Goal: Information Seeking & Learning: Learn about a topic

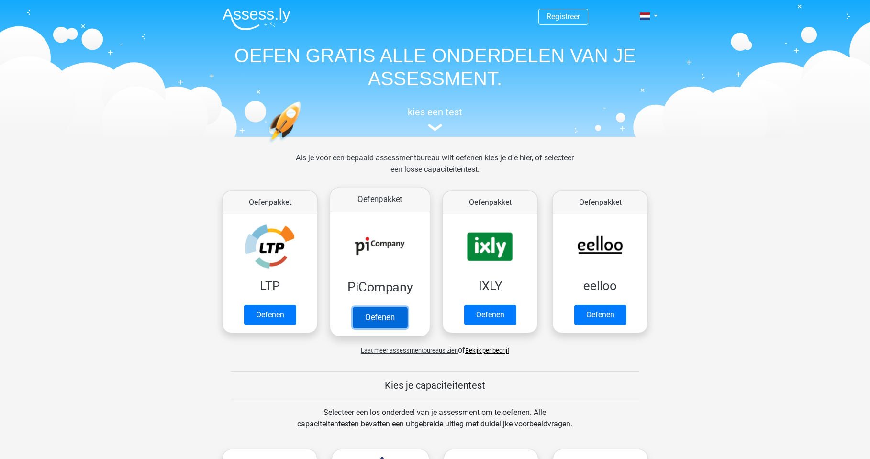
click at [383, 319] on link "Oefenen" at bounding box center [380, 317] width 55 height 21
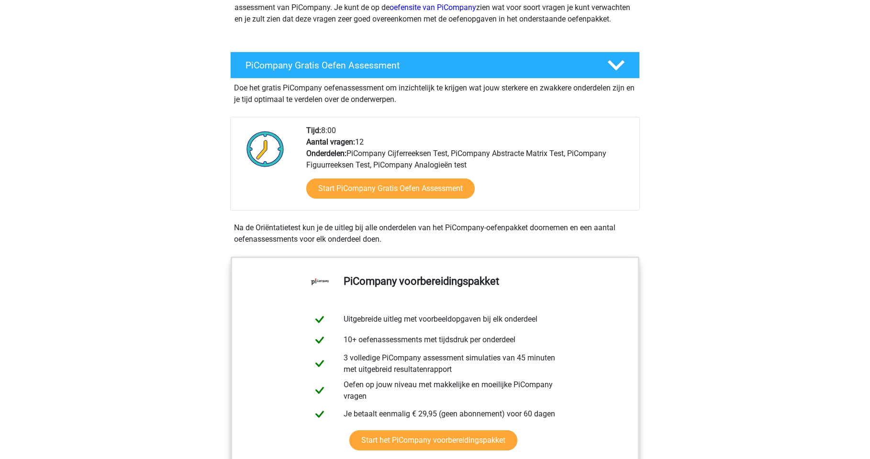
scroll to position [191, 0]
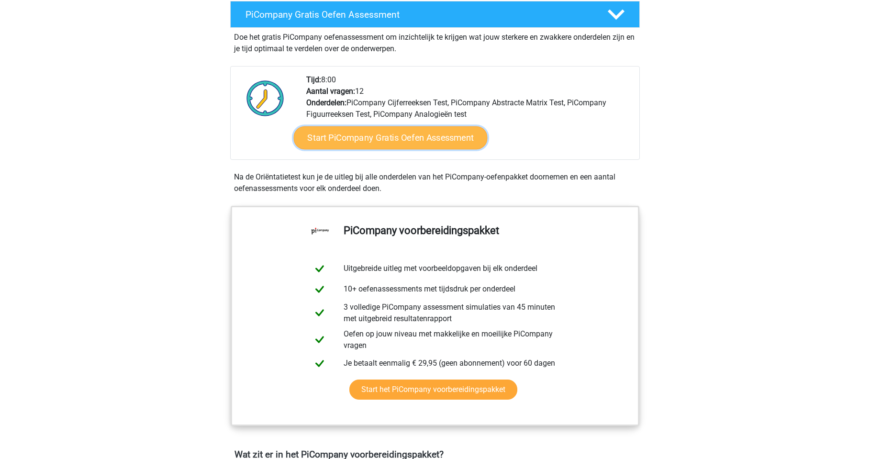
click at [428, 149] on link "Start PiCompany Gratis Oefen Assessment" at bounding box center [391, 137] width 194 height 23
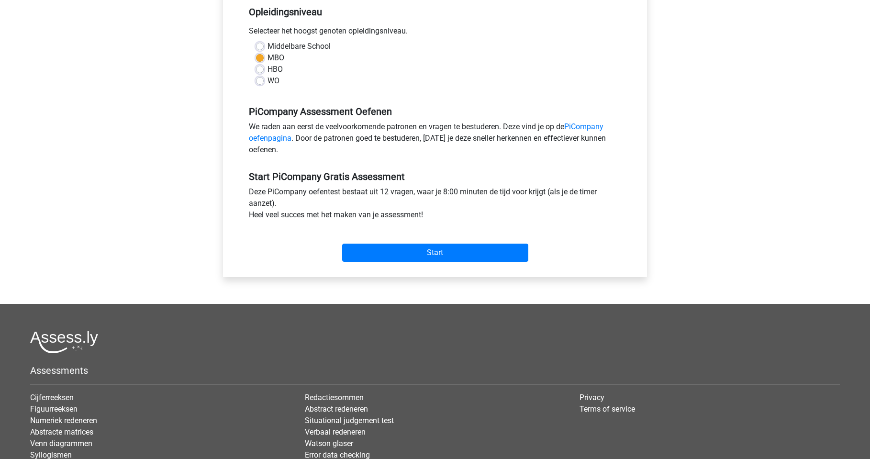
scroll to position [239, 0]
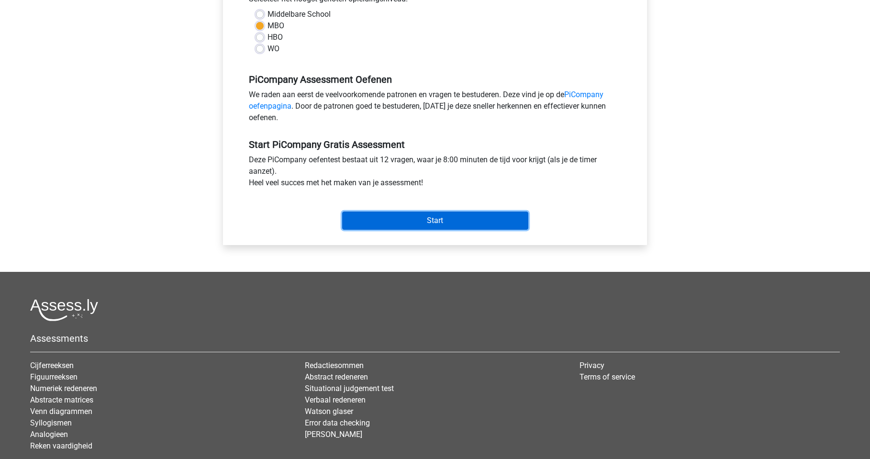
click at [454, 230] on input "Start" at bounding box center [435, 221] width 186 height 18
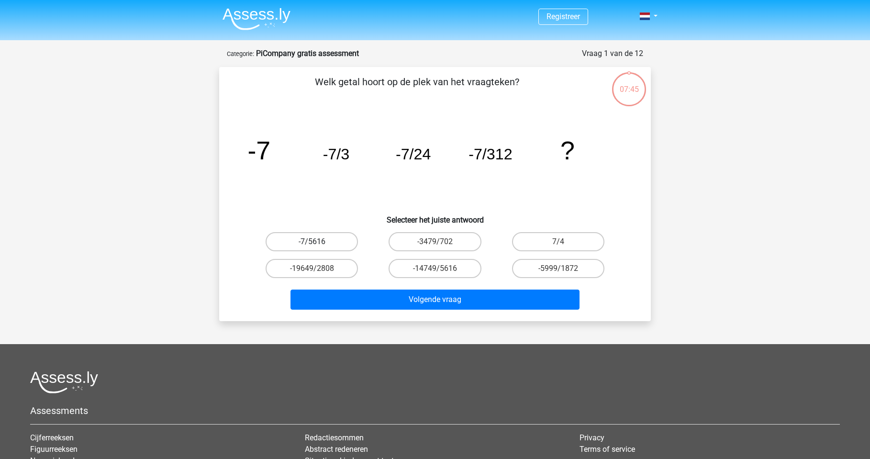
click at [341, 245] on label "-7/5616" at bounding box center [312, 241] width 92 height 19
click at [318, 245] on input "-7/5616" at bounding box center [315, 245] width 6 height 6
radio input "true"
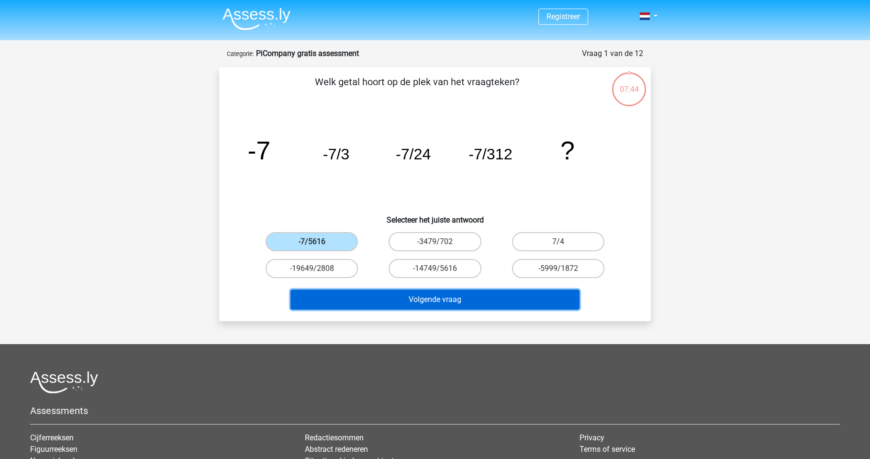
click at [408, 293] on button "Volgende vraag" at bounding box center [436, 300] width 290 height 20
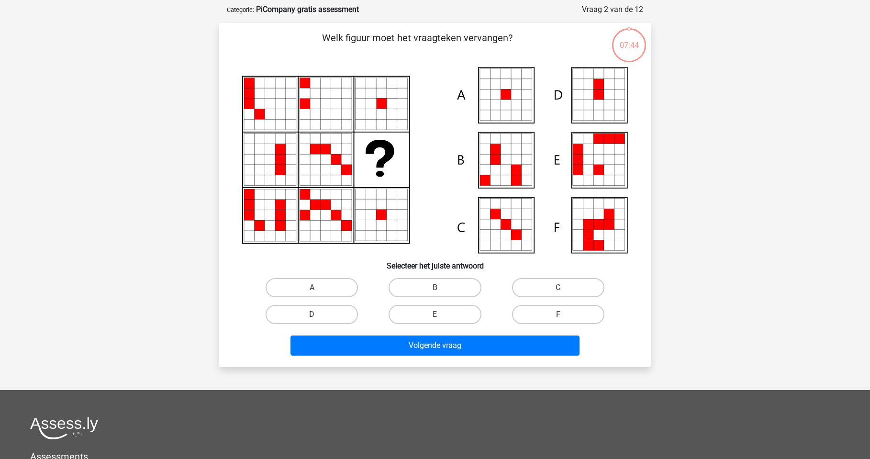
scroll to position [48, 0]
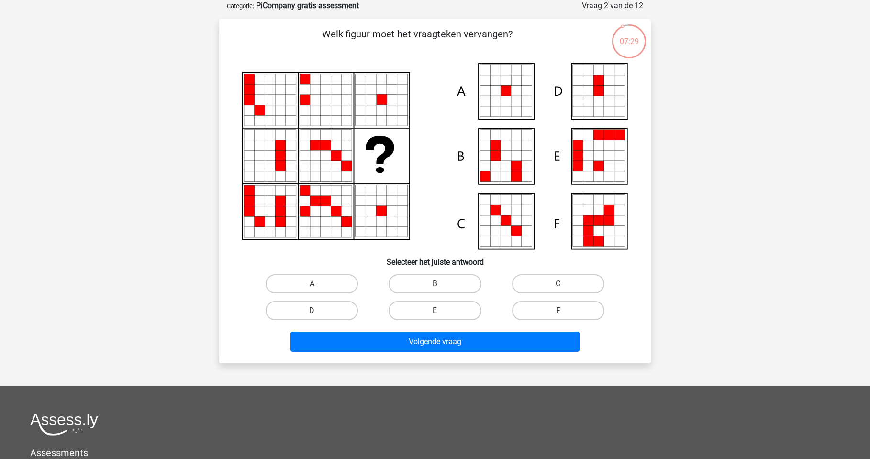
click at [506, 96] on icon at bounding box center [506, 101] width 11 height 11
click at [311, 274] on label "A" at bounding box center [312, 283] width 92 height 19
click at [312, 284] on input "A" at bounding box center [315, 287] width 6 height 6
radio input "true"
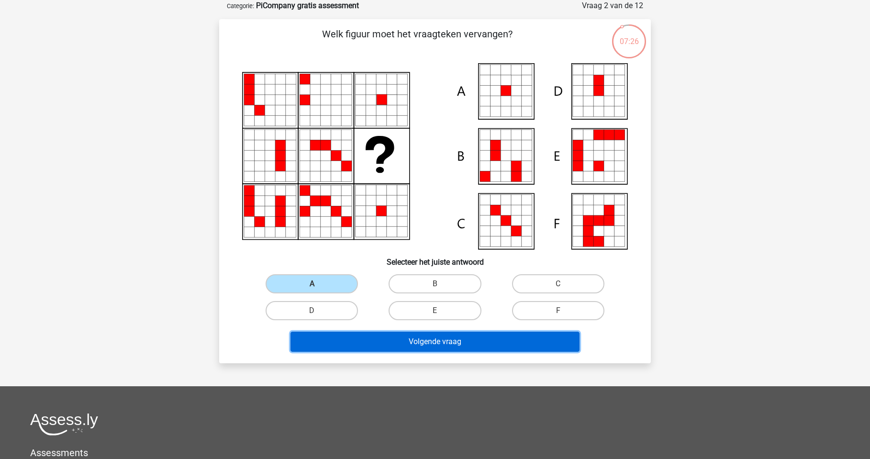
click at [420, 339] on button "Volgende vraag" at bounding box center [436, 342] width 290 height 20
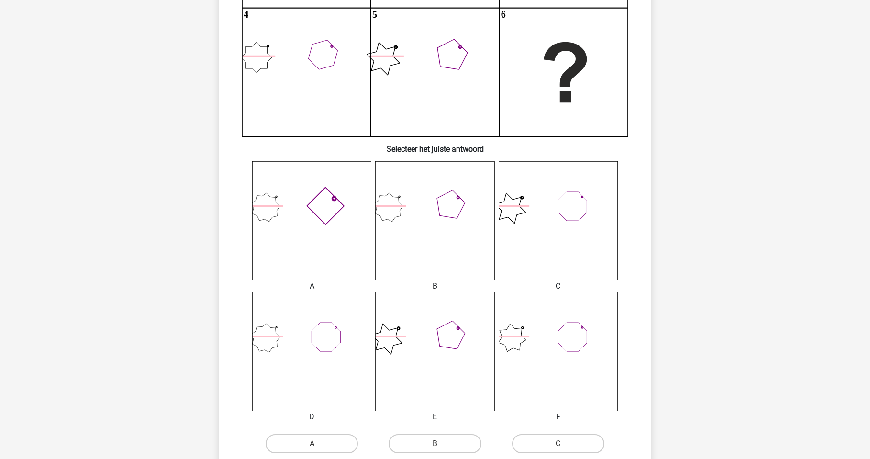
scroll to position [239, 0]
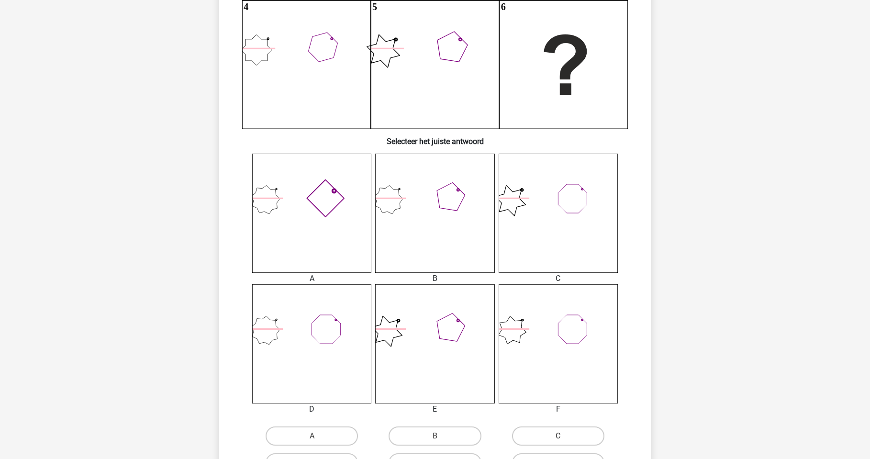
click at [293, 194] on icon at bounding box center [311, 213] width 119 height 119
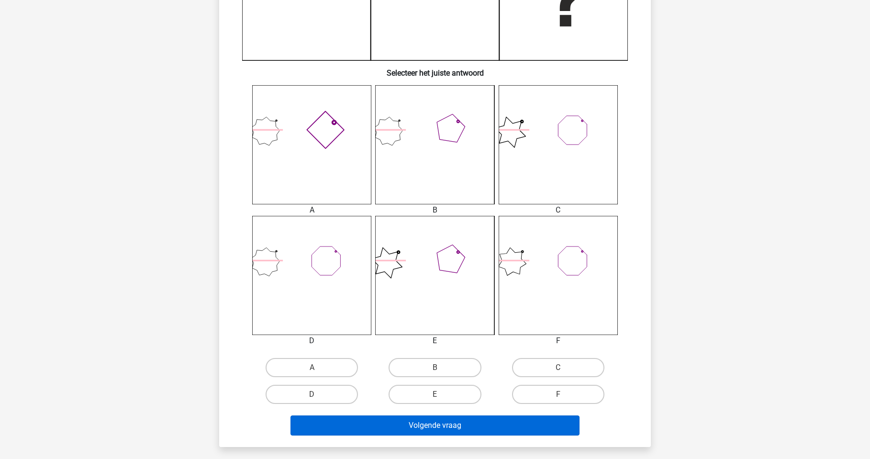
scroll to position [335, 0]
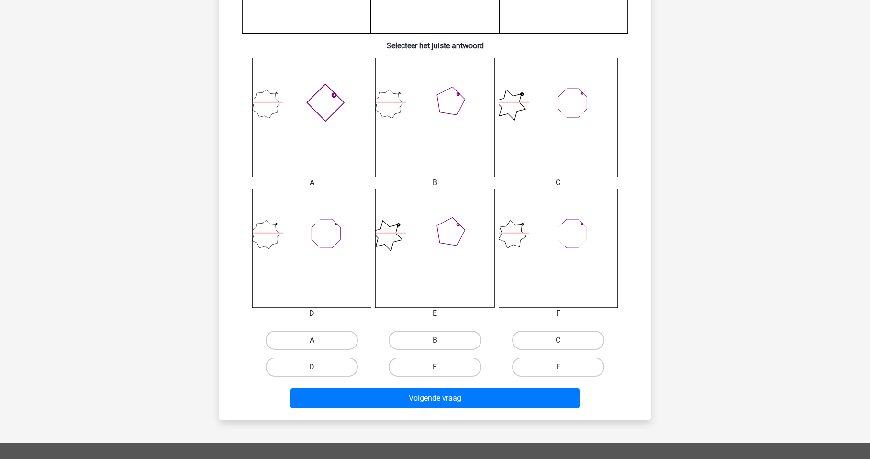
click at [338, 339] on label "A" at bounding box center [312, 340] width 92 height 19
click at [318, 340] on input "A" at bounding box center [315, 343] width 6 height 6
radio input "true"
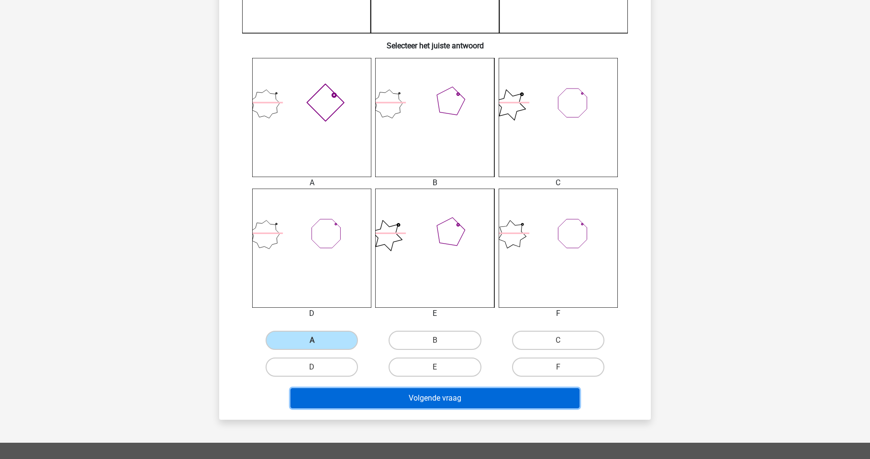
click at [483, 397] on button "Volgende vraag" at bounding box center [436, 398] width 290 height 20
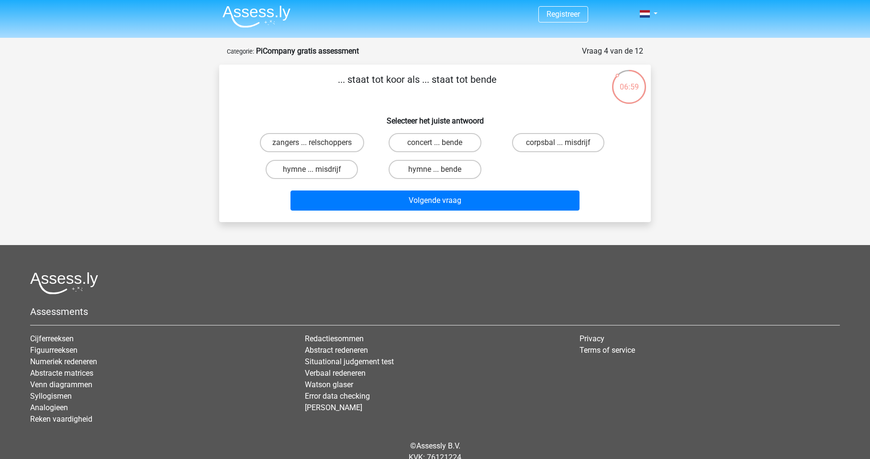
scroll to position [0, 0]
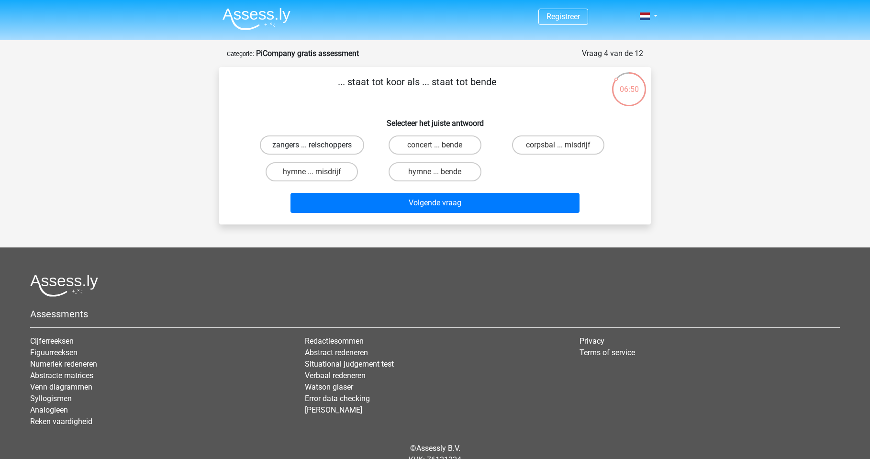
click at [334, 145] on label "zangers ... relschoppers" at bounding box center [312, 144] width 104 height 19
click at [318, 145] on input "zangers ... relschoppers" at bounding box center [315, 148] width 6 height 6
radio input "true"
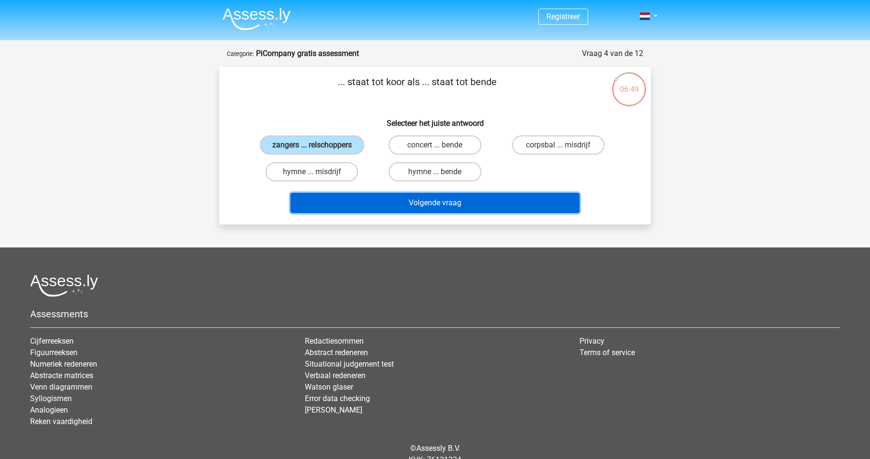
click at [446, 198] on button "Volgende vraag" at bounding box center [436, 203] width 290 height 20
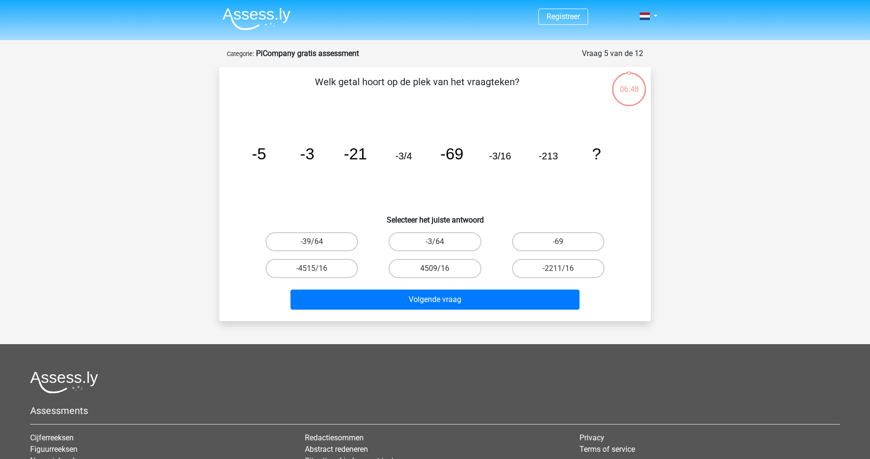
scroll to position [48, 0]
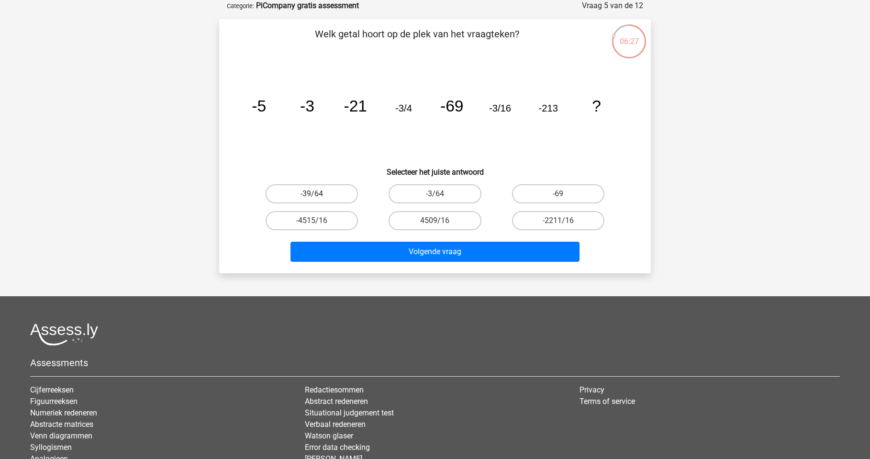
click at [318, 195] on label "-39/64" at bounding box center [312, 193] width 92 height 19
click at [318, 195] on input "-39/64" at bounding box center [315, 197] width 6 height 6
radio input "true"
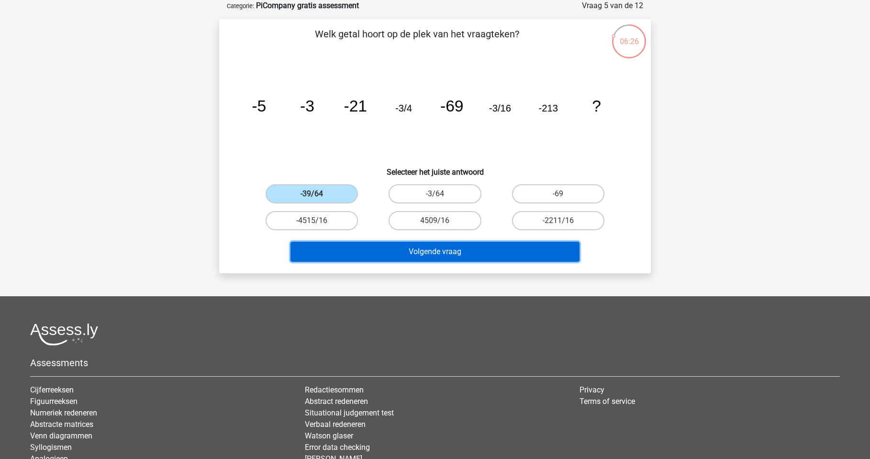
click at [431, 255] on button "Volgende vraag" at bounding box center [436, 252] width 290 height 20
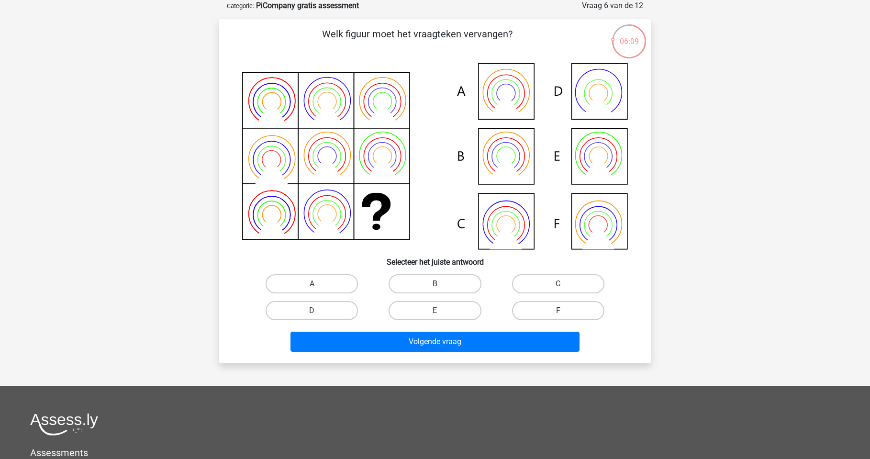
click at [437, 283] on label "B" at bounding box center [435, 283] width 92 height 19
click at [437, 284] on input "B" at bounding box center [438, 287] width 6 height 6
radio input "true"
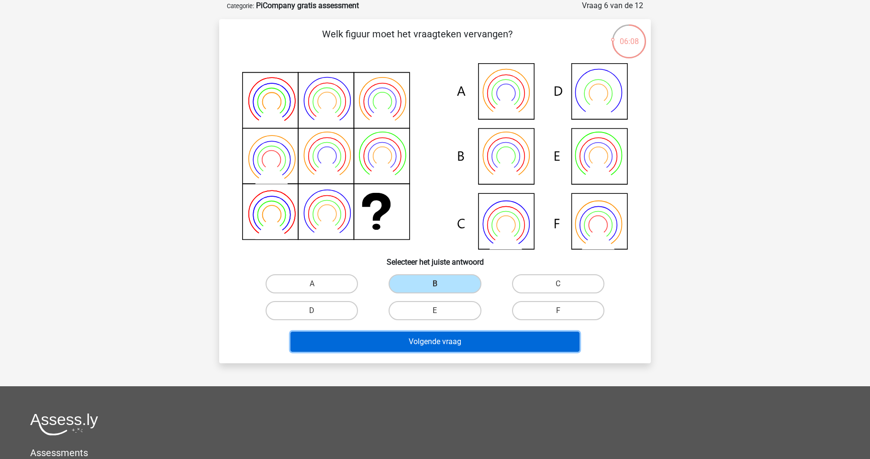
click at [451, 336] on button "Volgende vraag" at bounding box center [436, 342] width 290 height 20
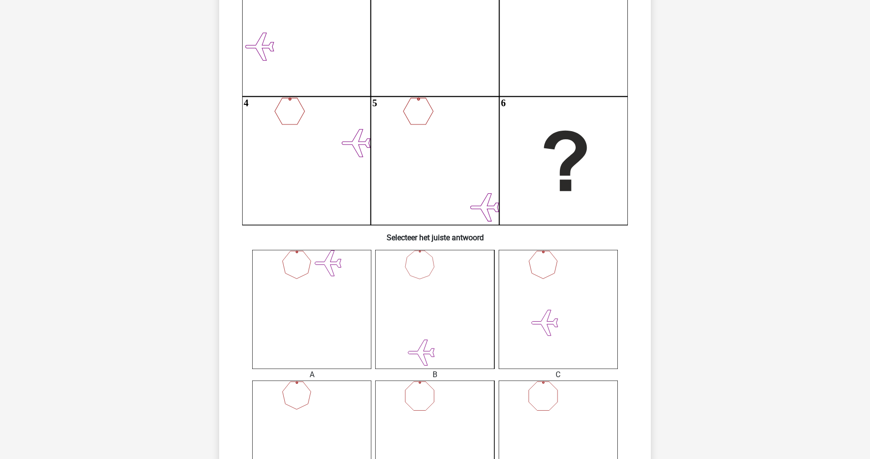
scroll to position [144, 0]
click at [458, 325] on icon at bounding box center [434, 308] width 119 height 119
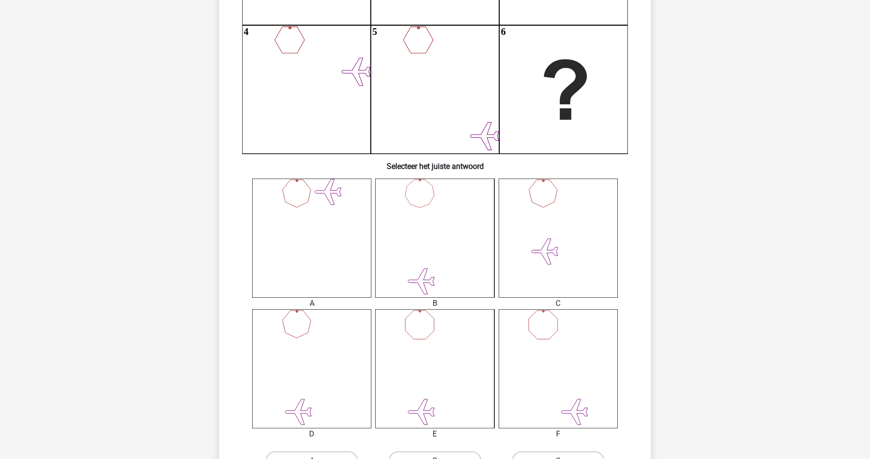
scroll to position [287, 0]
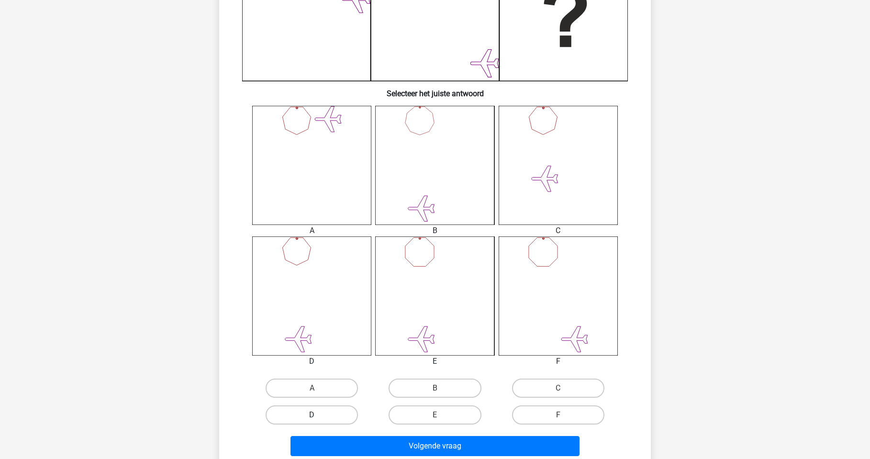
click at [332, 414] on label "D" at bounding box center [312, 414] width 92 height 19
click at [318, 415] on input "D" at bounding box center [315, 418] width 6 height 6
radio input "true"
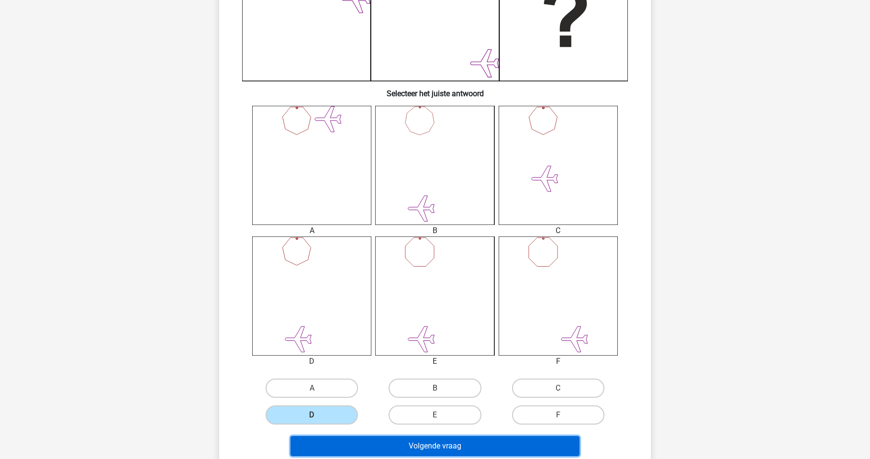
click at [403, 443] on button "Volgende vraag" at bounding box center [436, 446] width 290 height 20
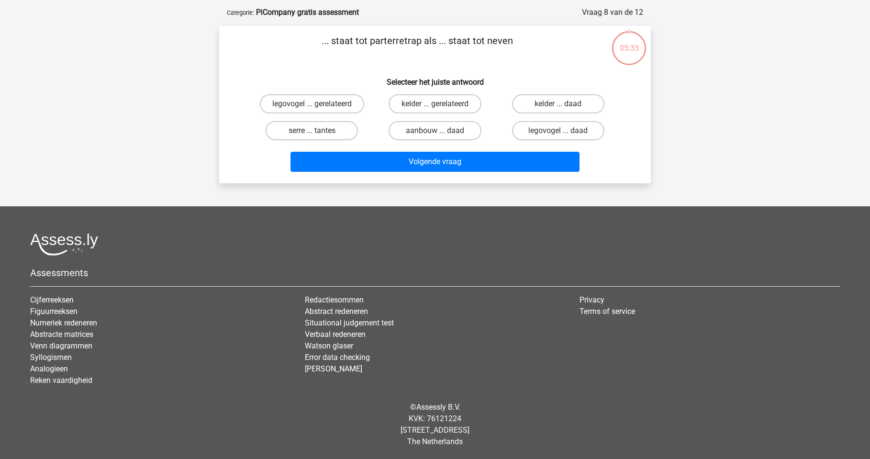
scroll to position [41, 0]
click at [556, 124] on label "legovogel ... daad" at bounding box center [558, 130] width 92 height 19
click at [558, 131] on input "legovogel ... daad" at bounding box center [561, 134] width 6 height 6
radio input "true"
click at [558, 107] on label "kelder ... daad" at bounding box center [558, 103] width 92 height 19
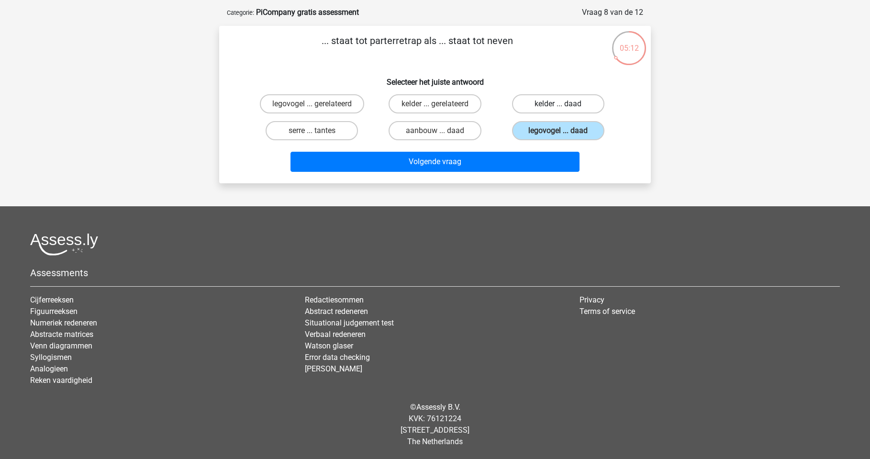
click at [558, 107] on input "kelder ... daad" at bounding box center [561, 107] width 6 height 6
radio input "true"
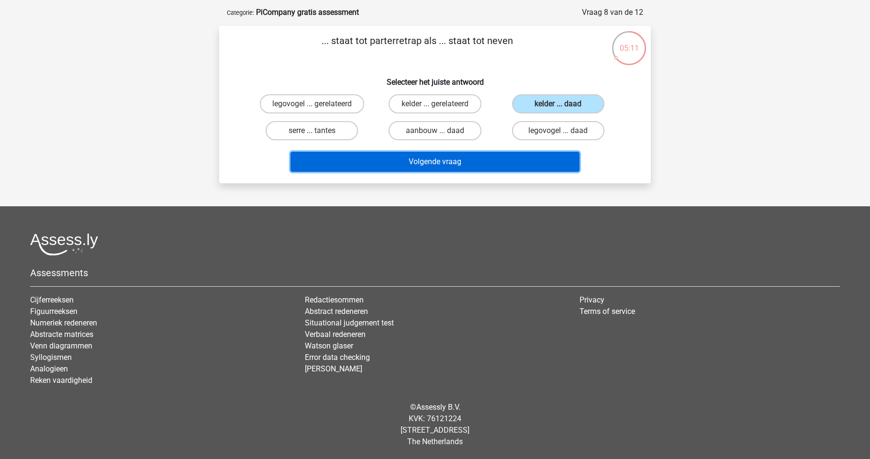
click at [525, 160] on button "Volgende vraag" at bounding box center [436, 162] width 290 height 20
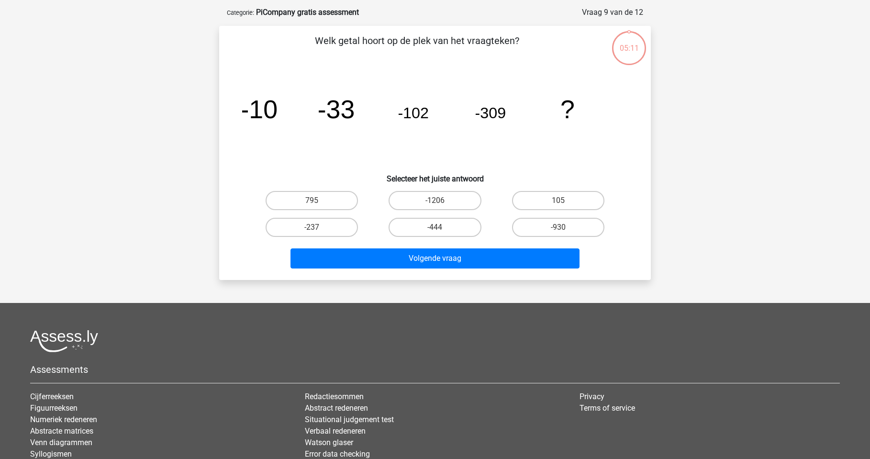
scroll to position [48, 0]
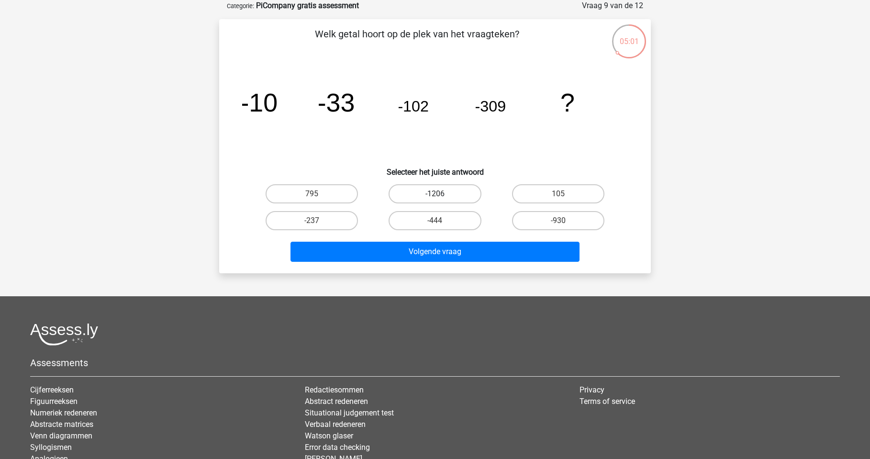
click at [468, 190] on label "-1206" at bounding box center [435, 193] width 92 height 19
click at [441, 194] on input "-1206" at bounding box center [438, 197] width 6 height 6
radio input "true"
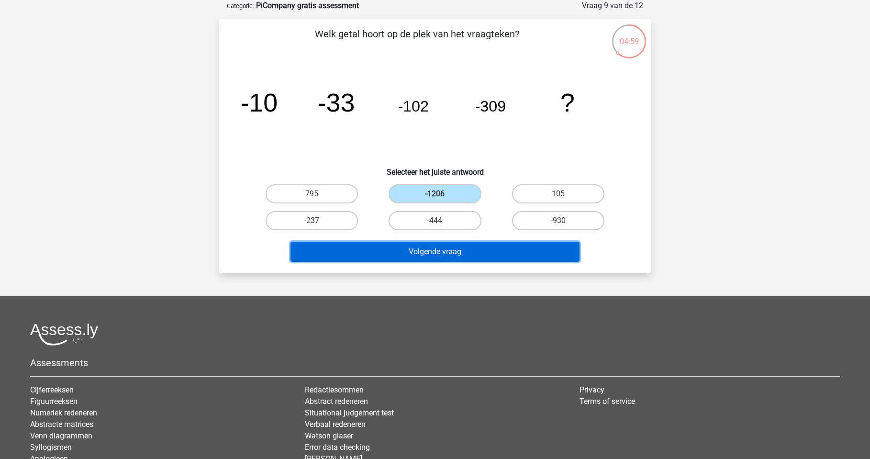
click at [474, 250] on button "Volgende vraag" at bounding box center [436, 252] width 290 height 20
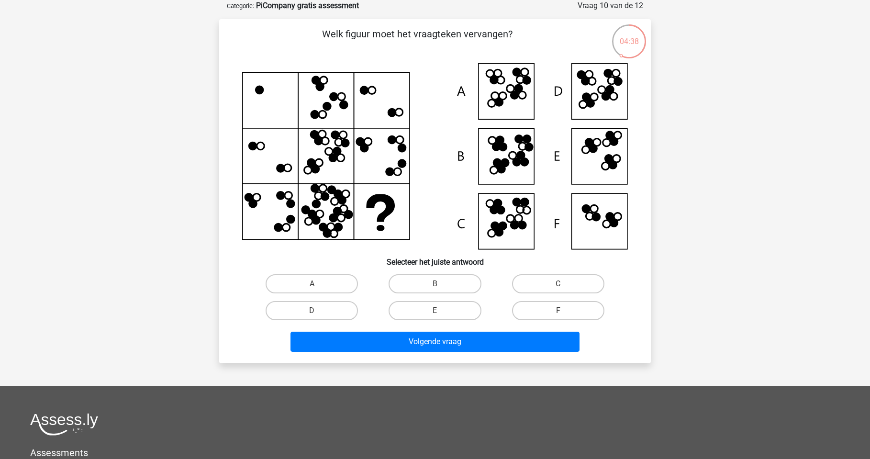
click at [503, 153] on icon at bounding box center [435, 156] width 386 height 186
click at [437, 275] on label "B" at bounding box center [435, 283] width 92 height 19
click at [437, 284] on input "B" at bounding box center [438, 287] width 6 height 6
radio input "true"
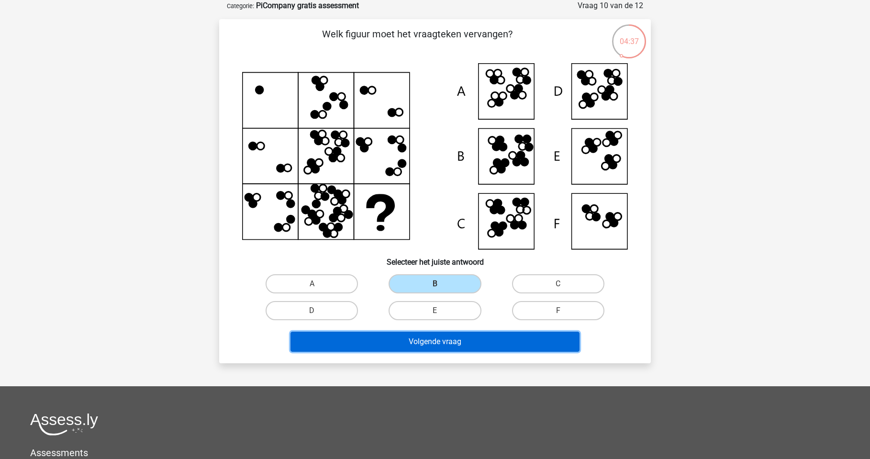
click at [433, 339] on button "Volgende vraag" at bounding box center [436, 342] width 290 height 20
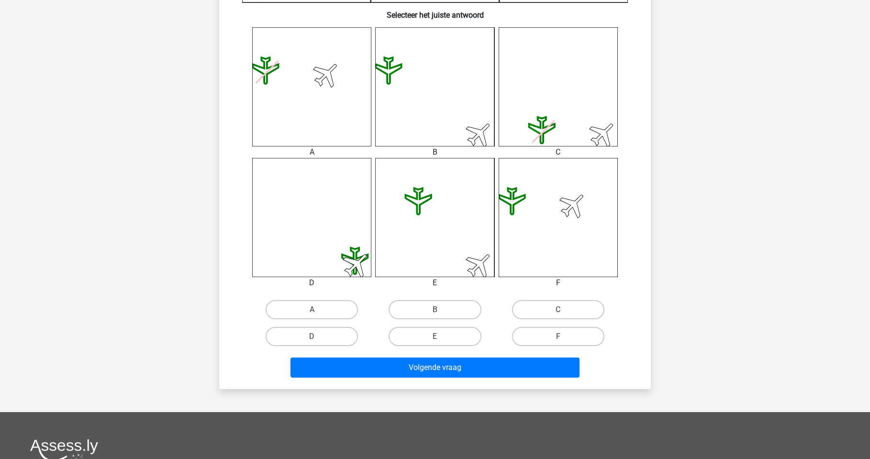
scroll to position [383, 0]
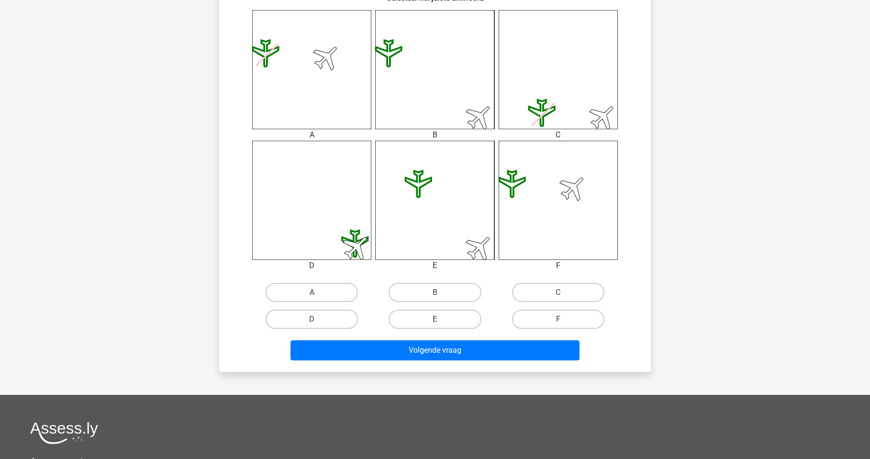
click at [440, 295] on input "B" at bounding box center [438, 295] width 6 height 6
radio input "true"
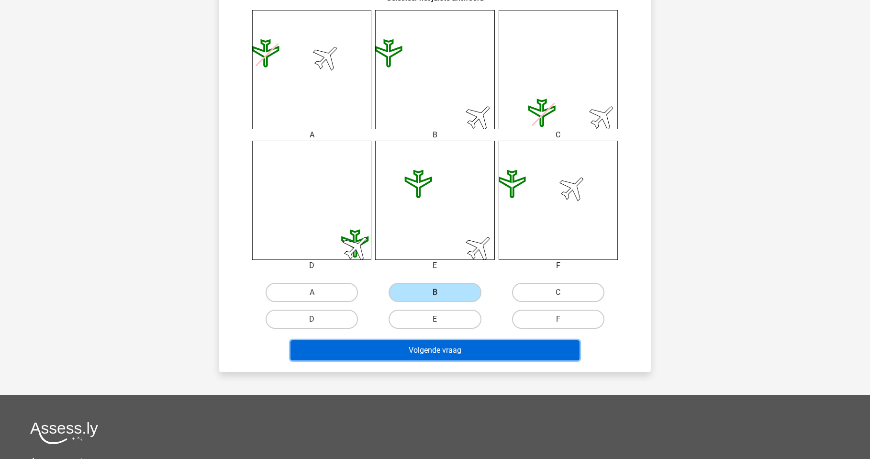
click at [468, 350] on button "Volgende vraag" at bounding box center [436, 350] width 290 height 20
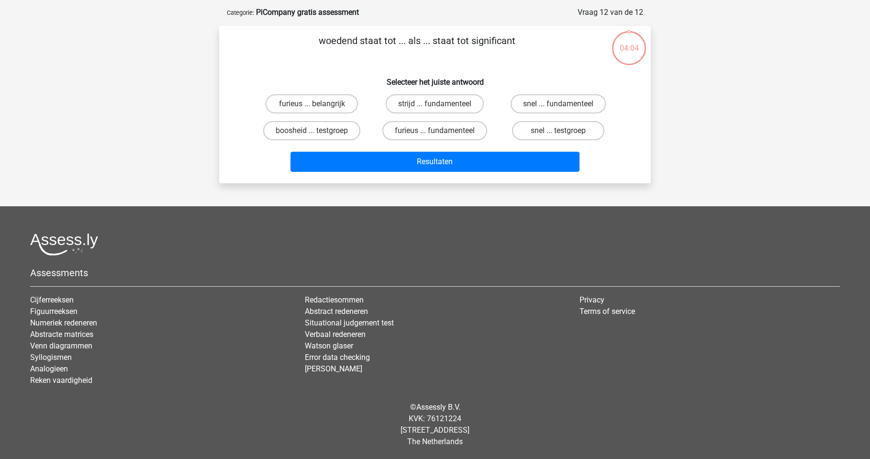
scroll to position [41, 0]
click at [472, 130] on label "furieus ... fundamenteel" at bounding box center [434, 130] width 105 height 19
click at [441, 131] on input "furieus ... fundamenteel" at bounding box center [438, 134] width 6 height 6
radio input "true"
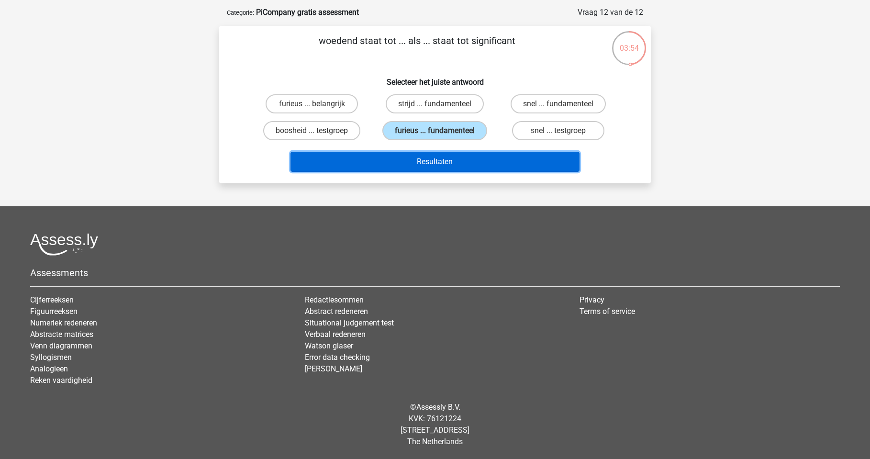
click at [475, 159] on button "Resultaten" at bounding box center [436, 162] width 290 height 20
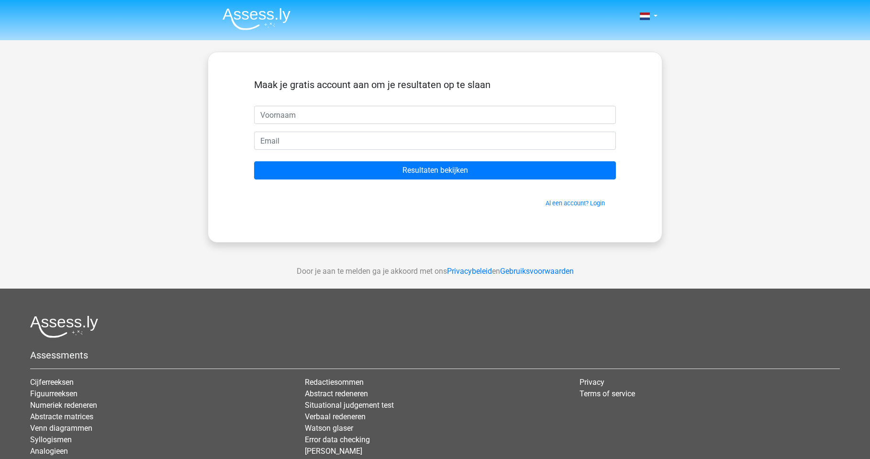
click at [465, 161] on form "Maak je gratis account aan om je resultaten op te slaan Resultaten bekijken Al …" at bounding box center [435, 143] width 362 height 129
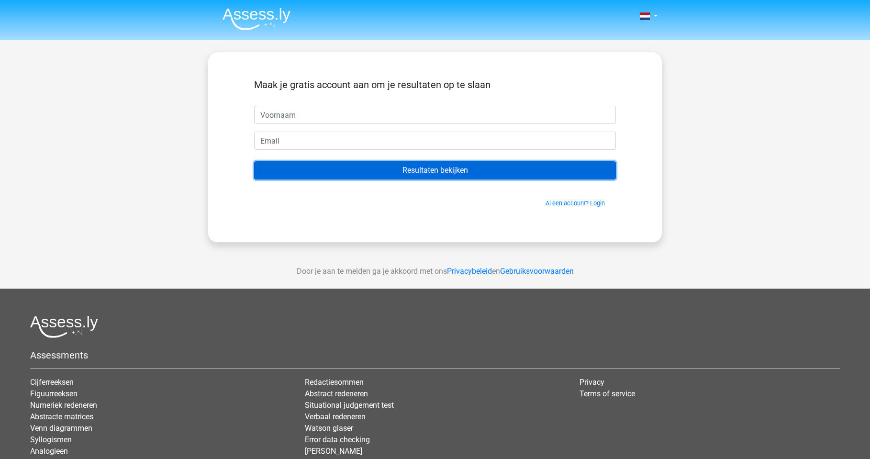
click at [461, 168] on input "Resultaten bekijken" at bounding box center [435, 170] width 362 height 18
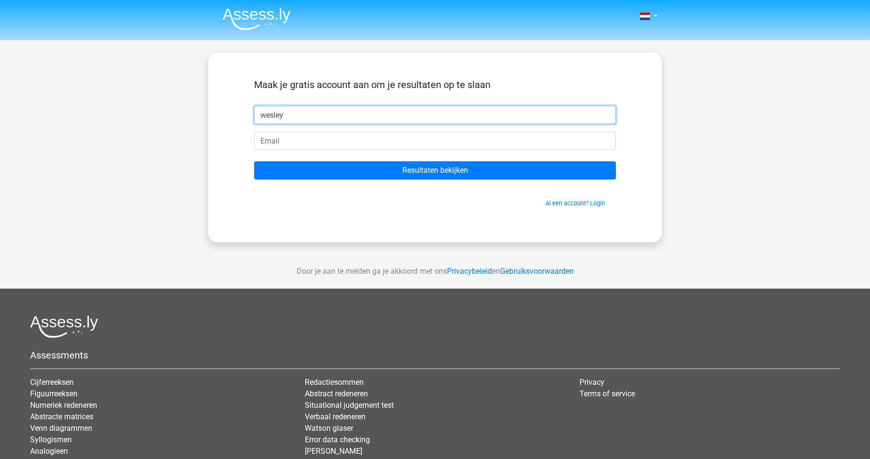
type input "[PERSON_NAME]"
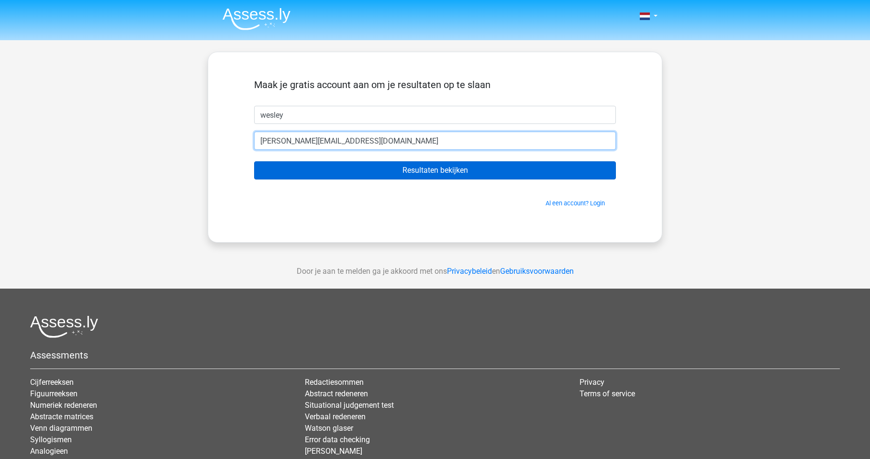
type input "wesley_scholten@hotmail.com"
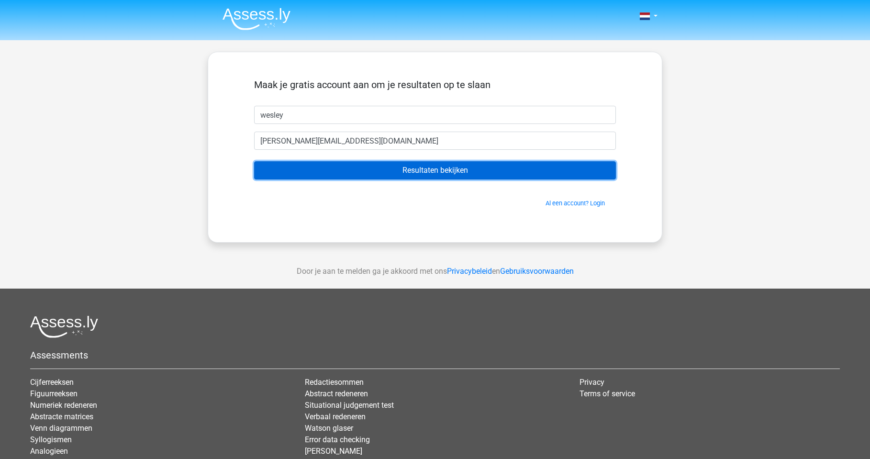
click at [436, 162] on input "Resultaten bekijken" at bounding box center [435, 170] width 362 height 18
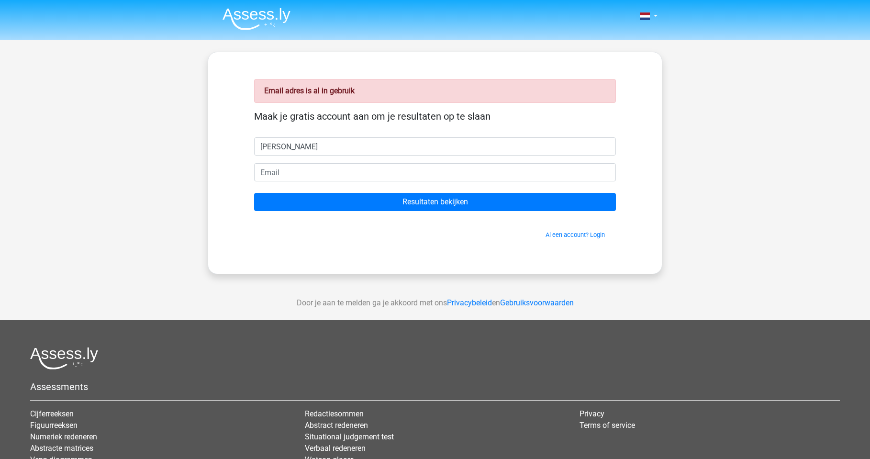
type input "[PERSON_NAME]"
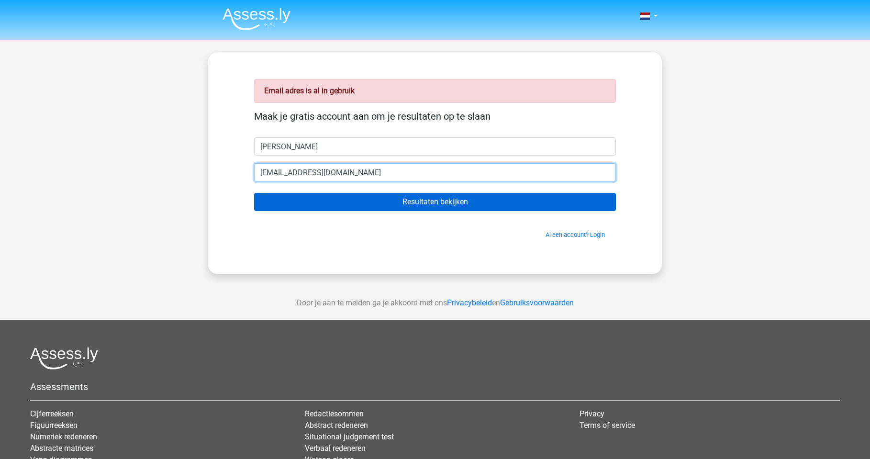
type input "[EMAIL_ADDRESS][DOMAIN_NAME]"
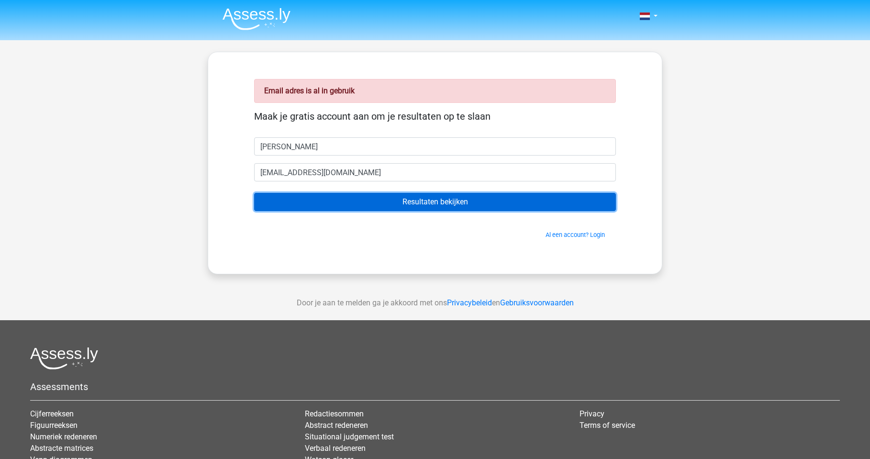
click at [422, 201] on input "Resultaten bekijken" at bounding box center [435, 202] width 362 height 18
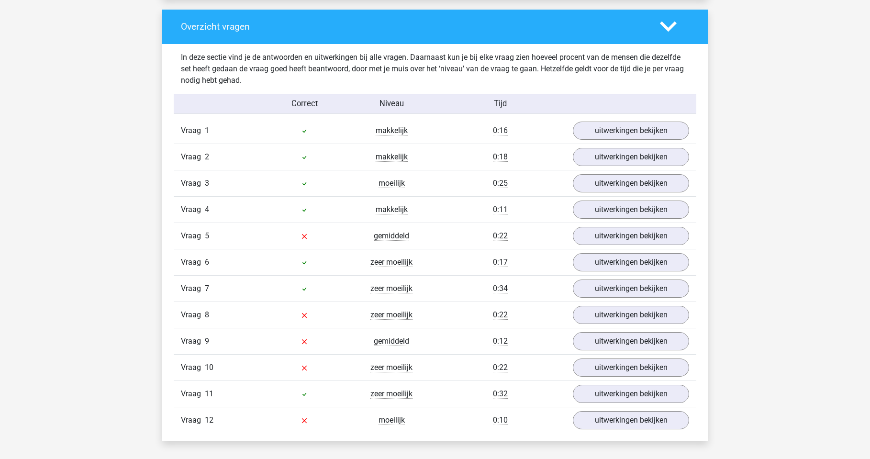
scroll to position [1005, 0]
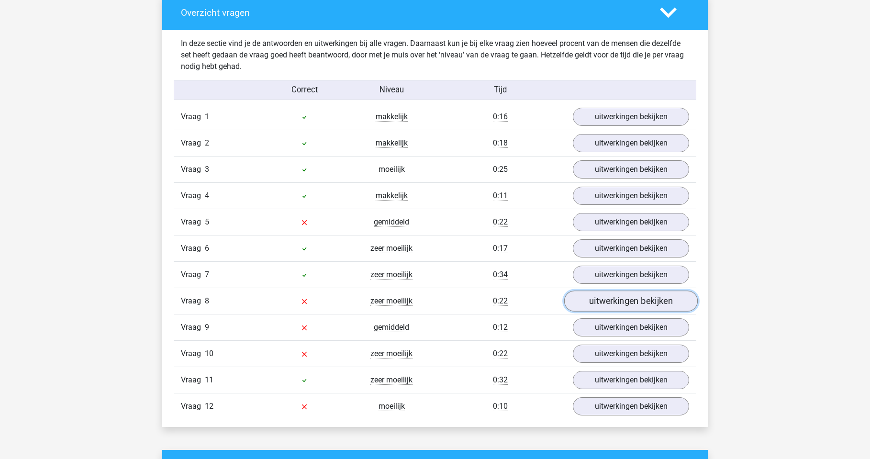
click at [602, 302] on link "uitwerkingen bekijken" at bounding box center [631, 301] width 134 height 21
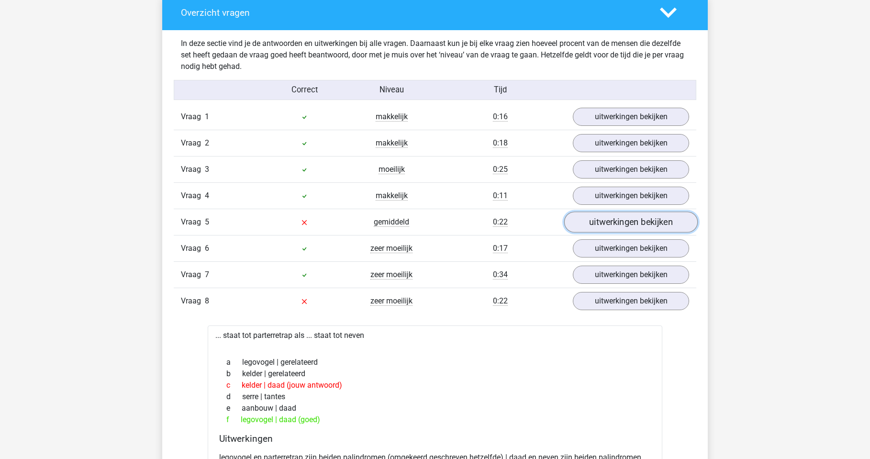
click at [598, 218] on link "uitwerkingen bekijken" at bounding box center [631, 222] width 134 height 21
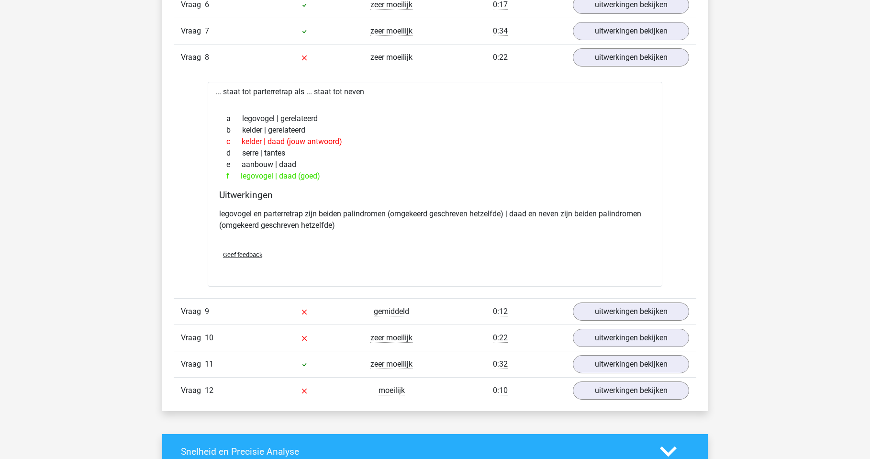
scroll to position [1867, 0]
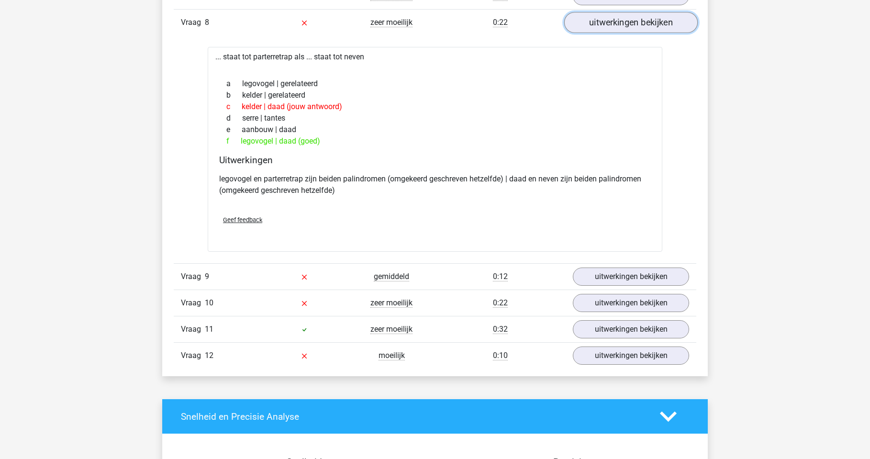
click at [613, 25] on link "uitwerkingen bekijken" at bounding box center [631, 22] width 134 height 21
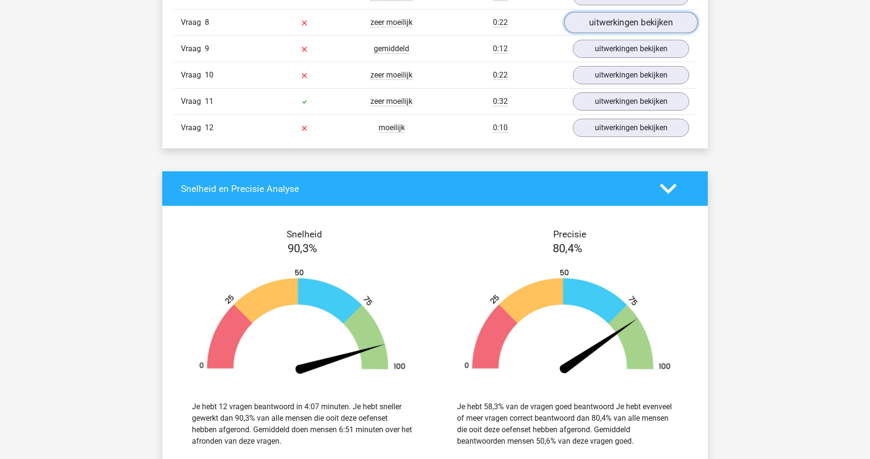
click at [635, 22] on link "uitwerkingen bekijken" at bounding box center [631, 22] width 134 height 21
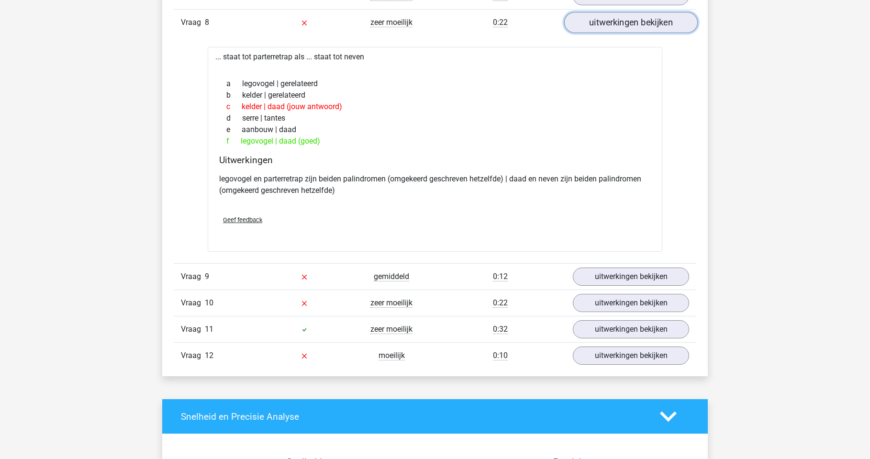
click at [635, 22] on link "uitwerkingen bekijken" at bounding box center [631, 22] width 134 height 21
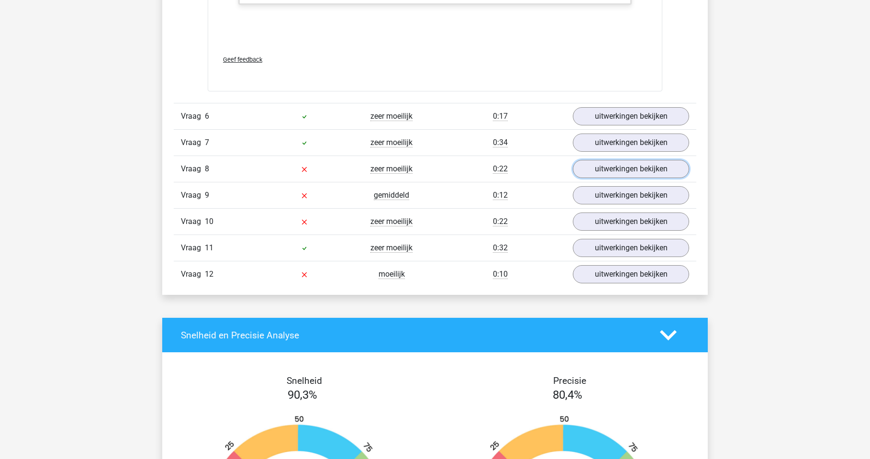
scroll to position [1723, 0]
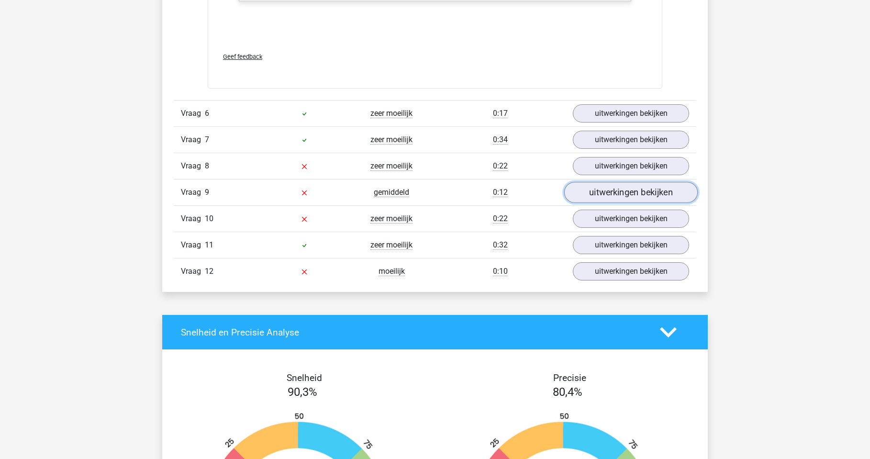
click at [649, 183] on link "uitwerkingen bekijken" at bounding box center [631, 192] width 134 height 21
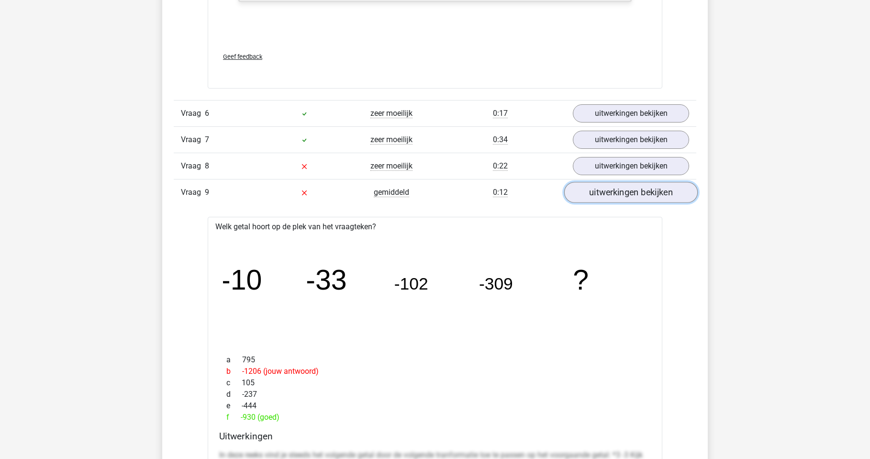
click at [647, 186] on link "uitwerkingen bekijken" at bounding box center [631, 192] width 134 height 21
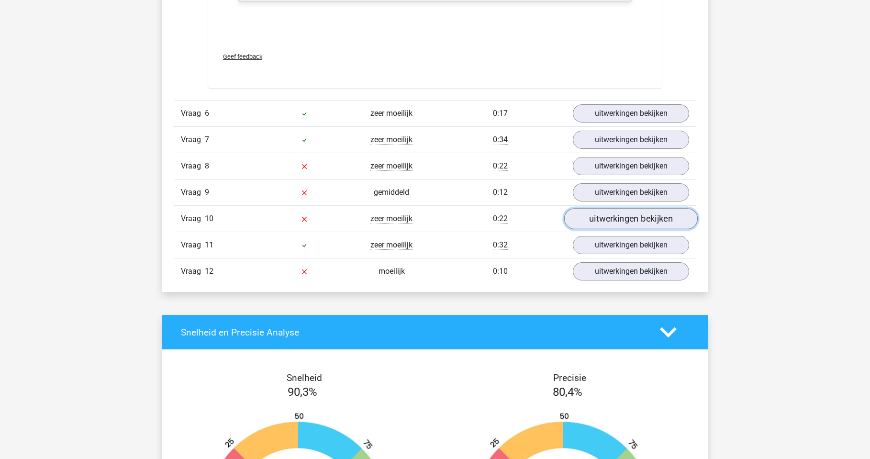
click at [633, 218] on link "uitwerkingen bekijken" at bounding box center [631, 218] width 134 height 21
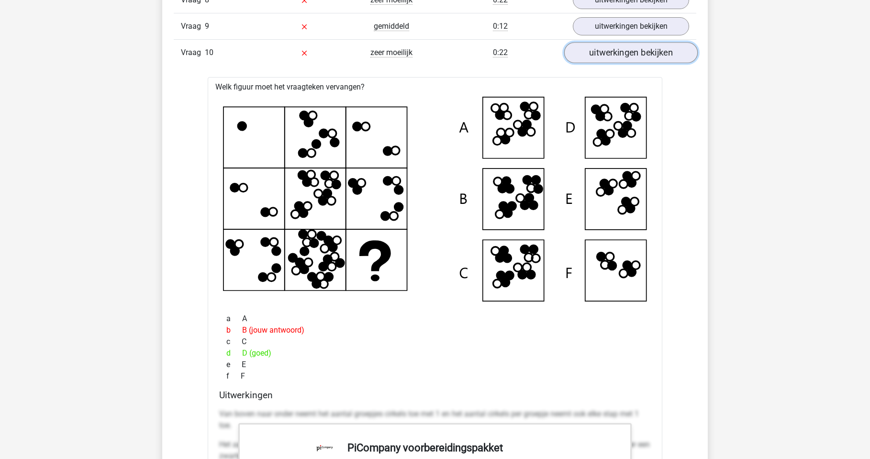
scroll to position [1914, 0]
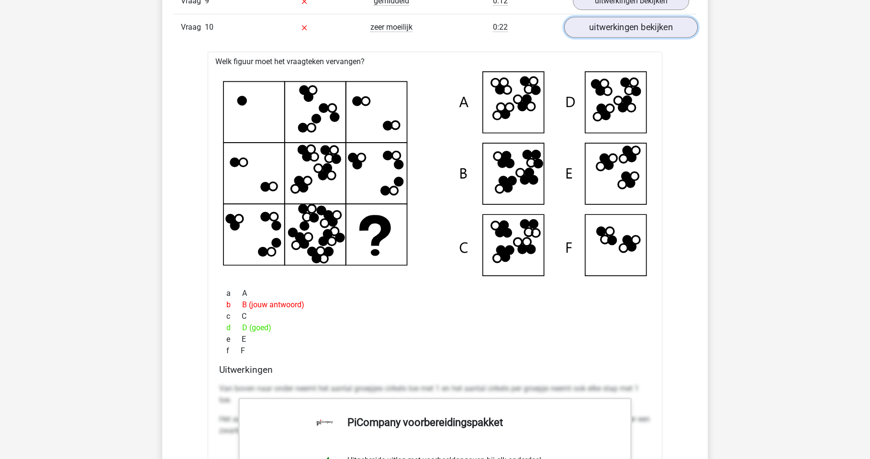
click at [640, 30] on link "uitwerkingen bekijken" at bounding box center [631, 27] width 134 height 21
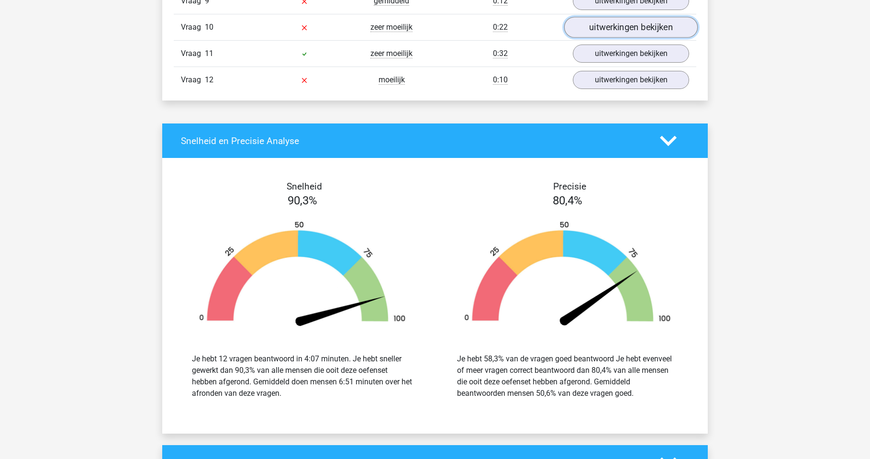
click at [626, 34] on link "uitwerkingen bekijken" at bounding box center [631, 27] width 134 height 21
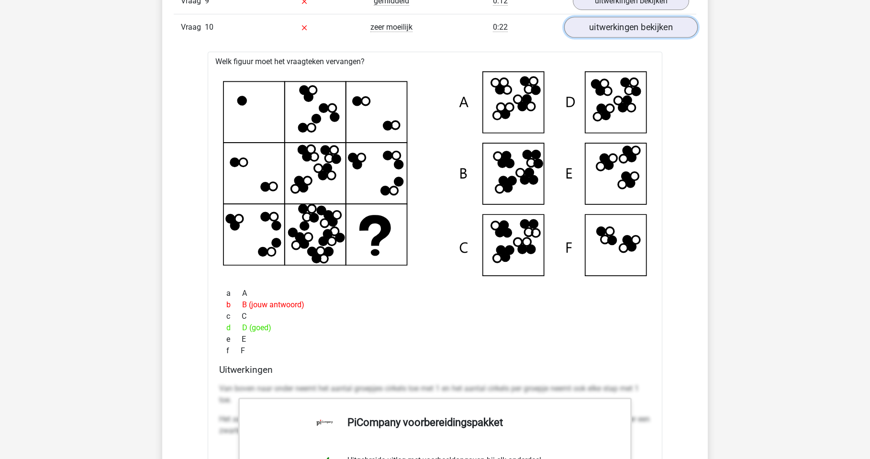
click at [626, 34] on link "uitwerkingen bekijken" at bounding box center [631, 27] width 134 height 21
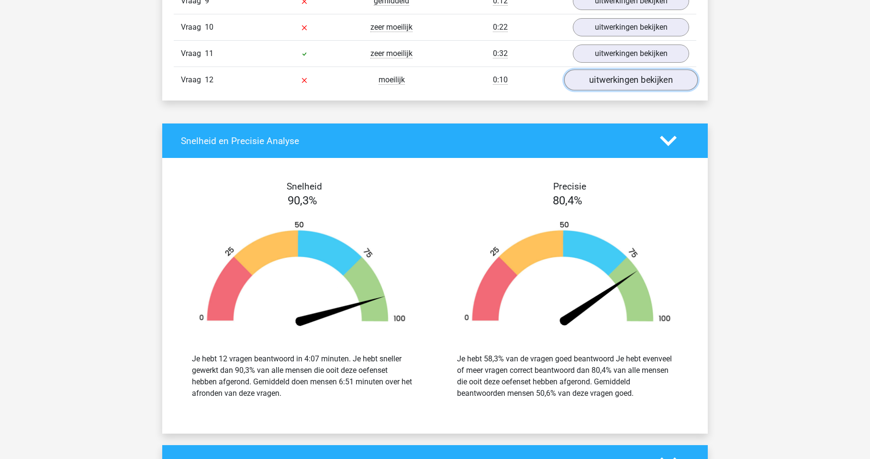
click at [630, 86] on link "uitwerkingen bekijken" at bounding box center [631, 79] width 134 height 21
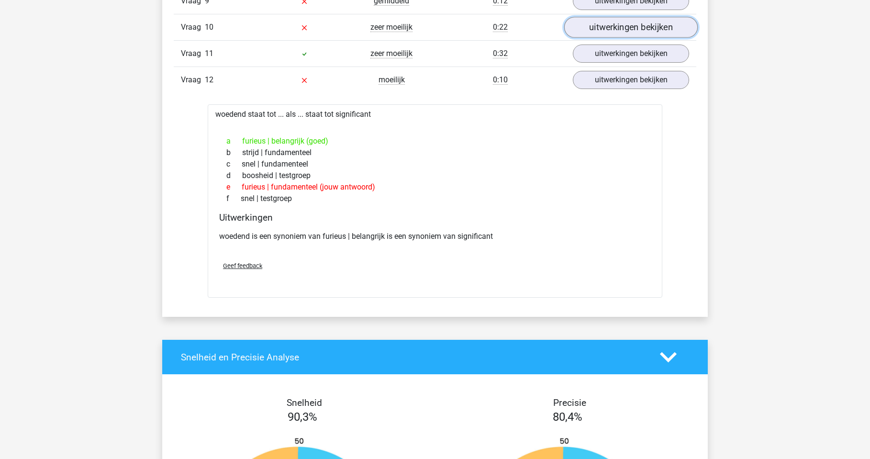
click at [612, 26] on link "uitwerkingen bekijken" at bounding box center [631, 27] width 134 height 21
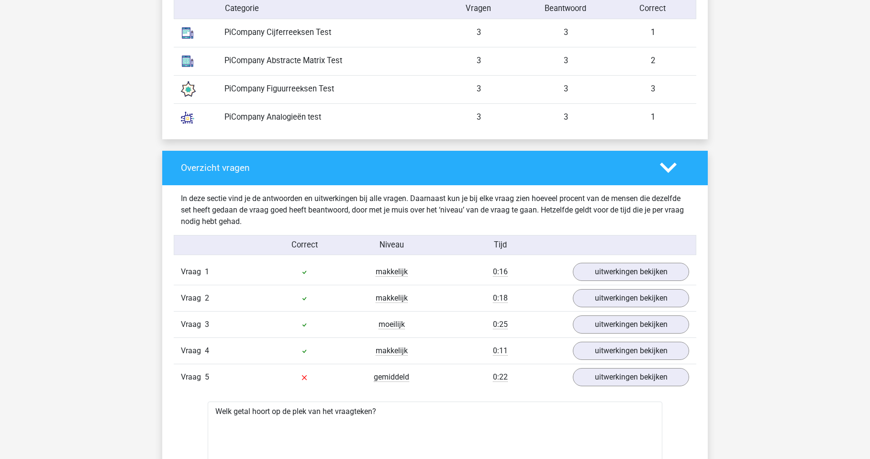
scroll to position [814, 0]
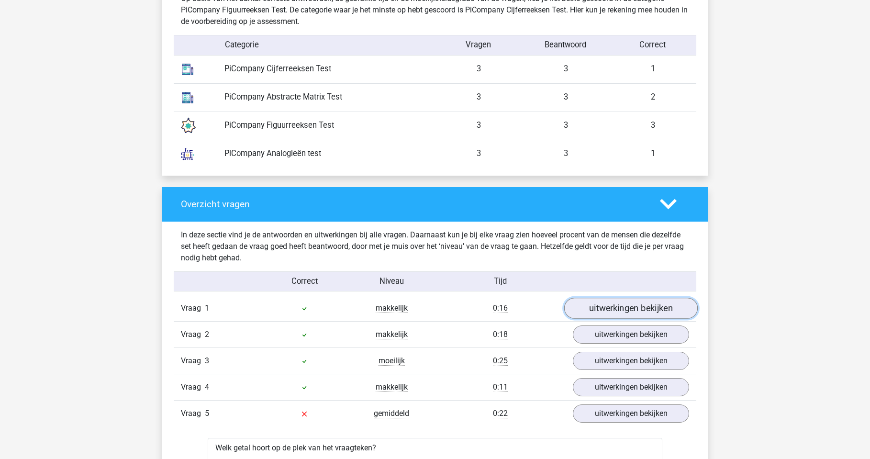
click at [628, 302] on link "uitwerkingen bekijken" at bounding box center [631, 308] width 134 height 21
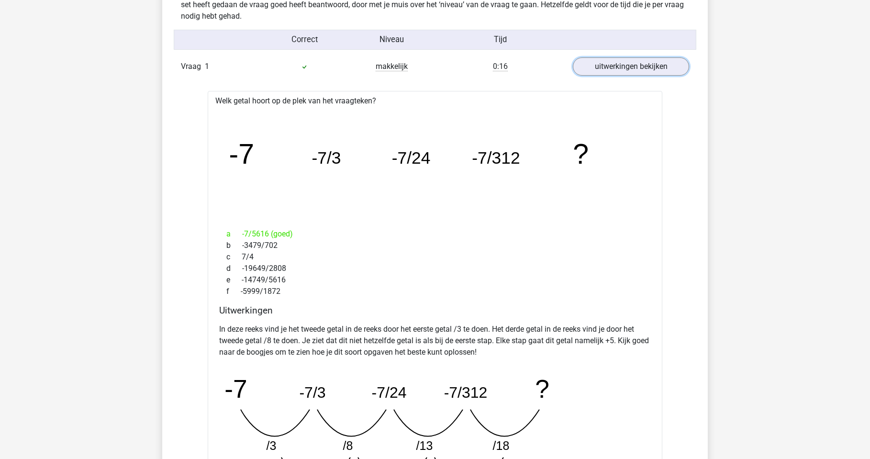
scroll to position [1053, 0]
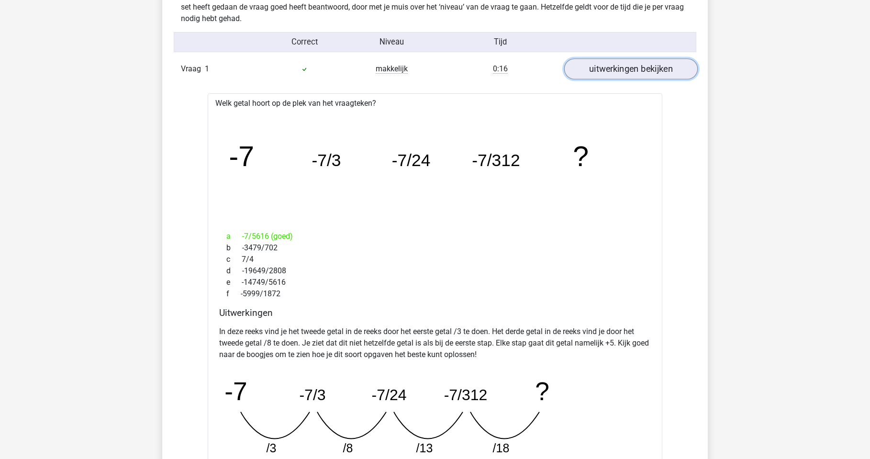
click at [663, 73] on link "uitwerkingen bekijken" at bounding box center [631, 69] width 134 height 21
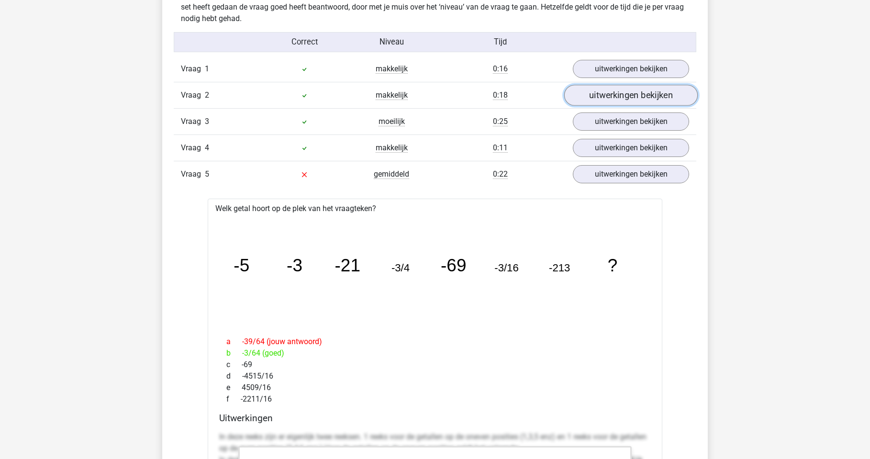
click at [635, 97] on link "uitwerkingen bekijken" at bounding box center [631, 95] width 134 height 21
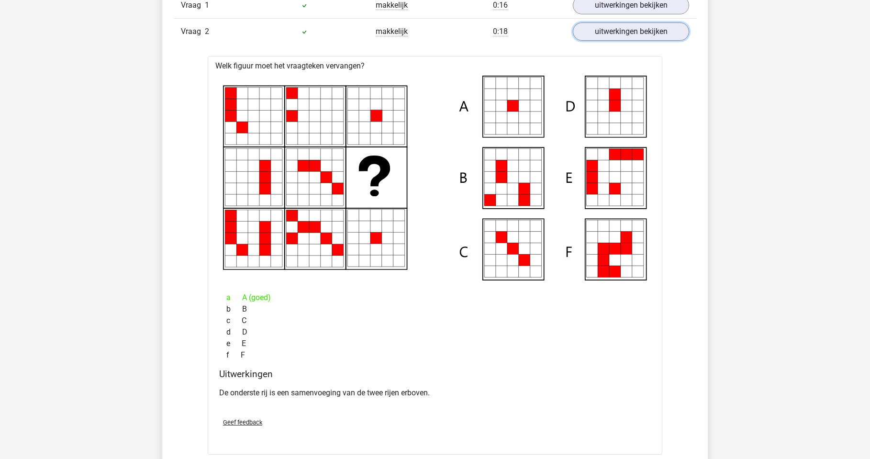
scroll to position [1101, 0]
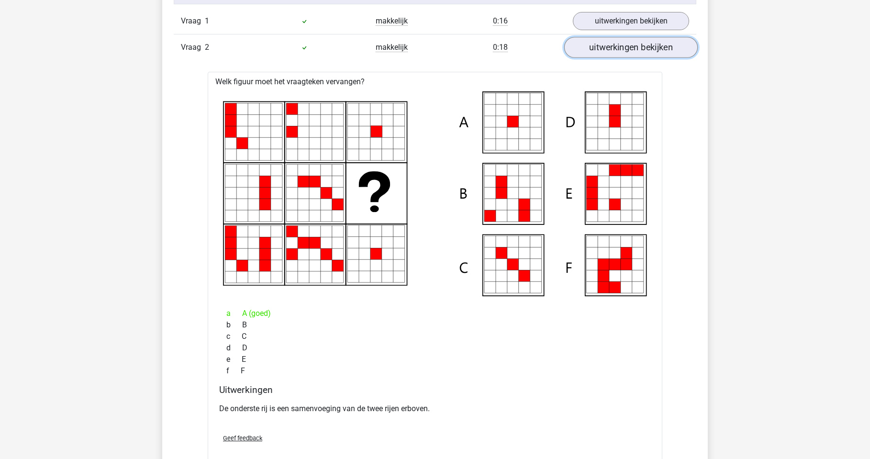
click at [647, 48] on link "uitwerkingen bekijken" at bounding box center [631, 47] width 134 height 21
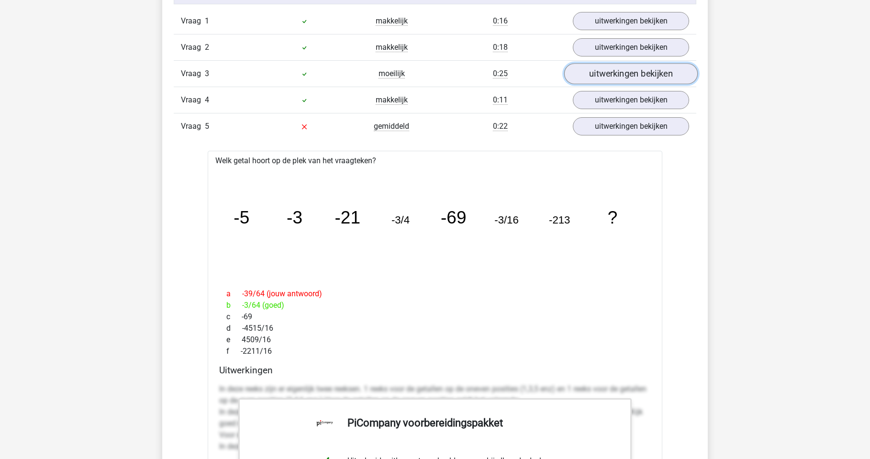
click at [633, 70] on link "uitwerkingen bekijken" at bounding box center [631, 74] width 134 height 21
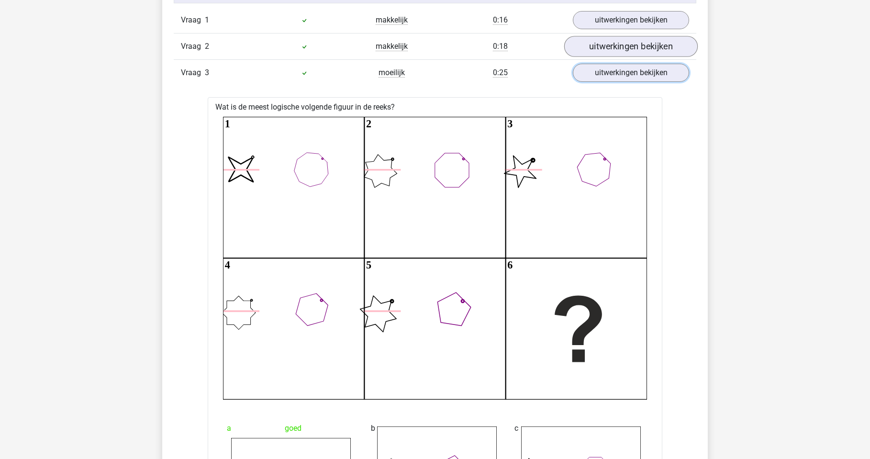
scroll to position [1053, 0]
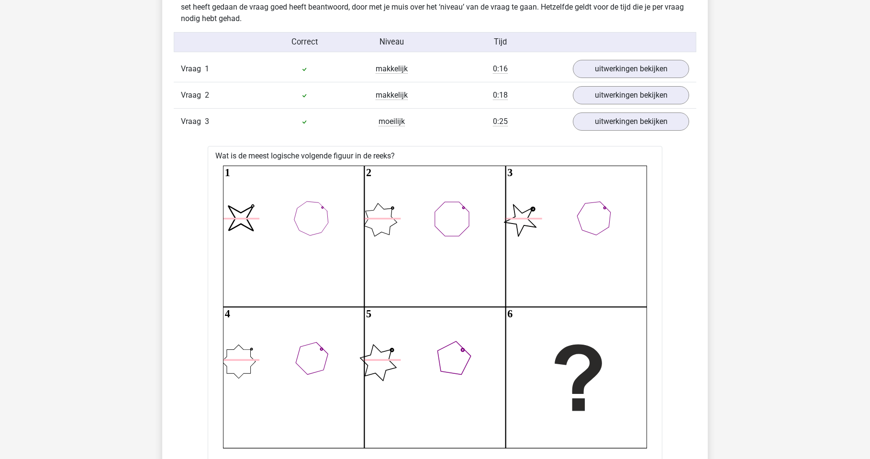
click at [644, 111] on div "Vraag 3 moeilijk 0:25 uitwerkingen bekijken" at bounding box center [435, 121] width 523 height 26
click at [642, 115] on link "uitwerkingen bekijken" at bounding box center [631, 122] width 134 height 21
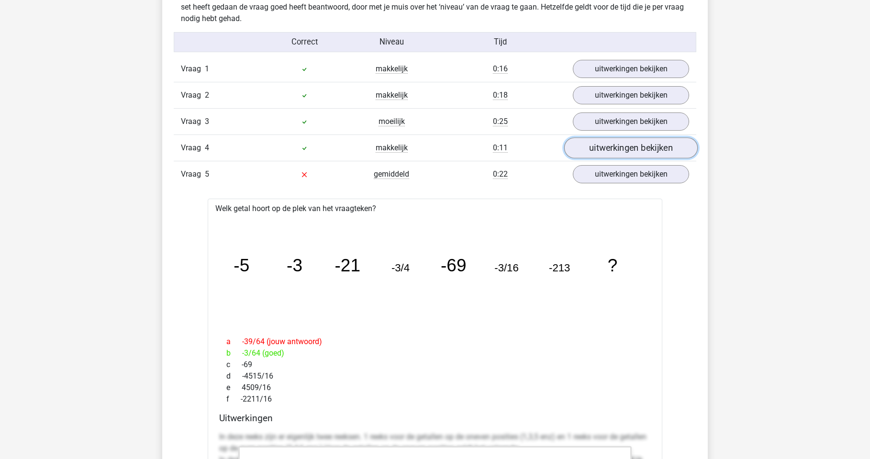
click at [638, 156] on link "uitwerkingen bekijken" at bounding box center [631, 148] width 134 height 21
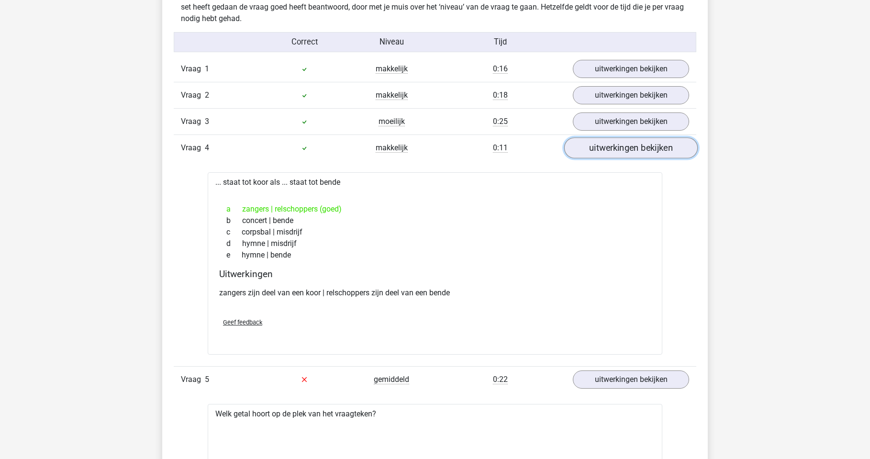
click at [638, 156] on link "uitwerkingen bekijken" at bounding box center [631, 148] width 134 height 21
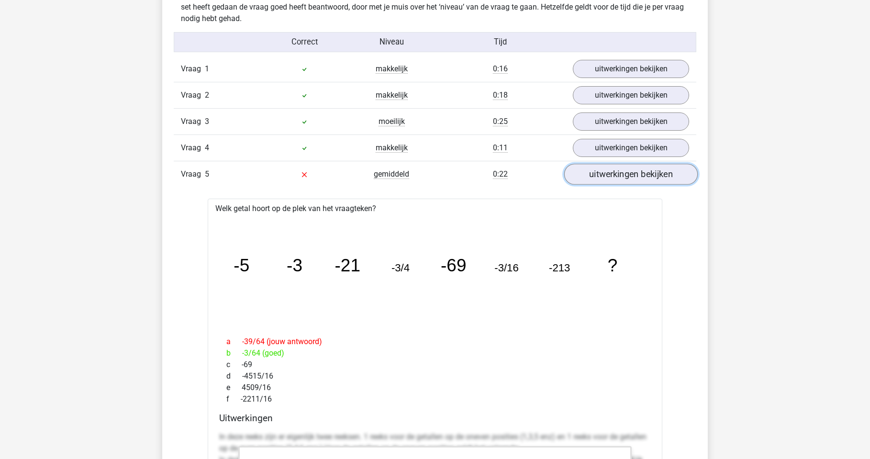
click at [646, 175] on link "uitwerkingen bekijken" at bounding box center [631, 174] width 134 height 21
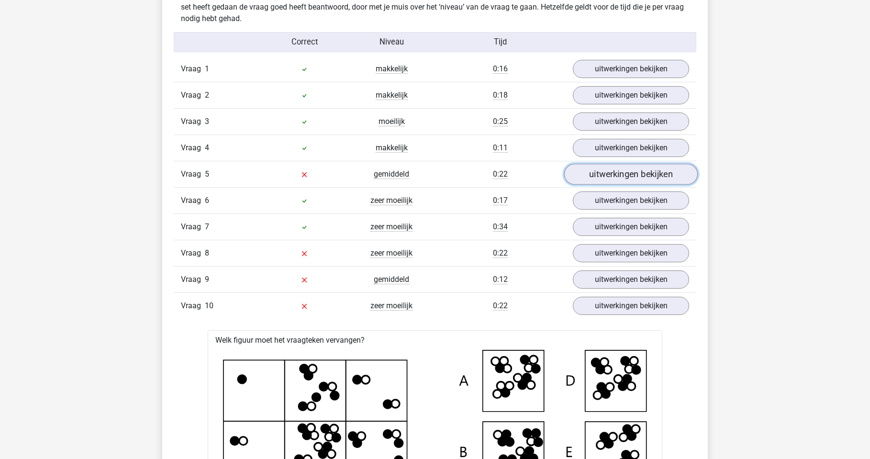
click at [646, 175] on link "uitwerkingen bekijken" at bounding box center [631, 174] width 134 height 21
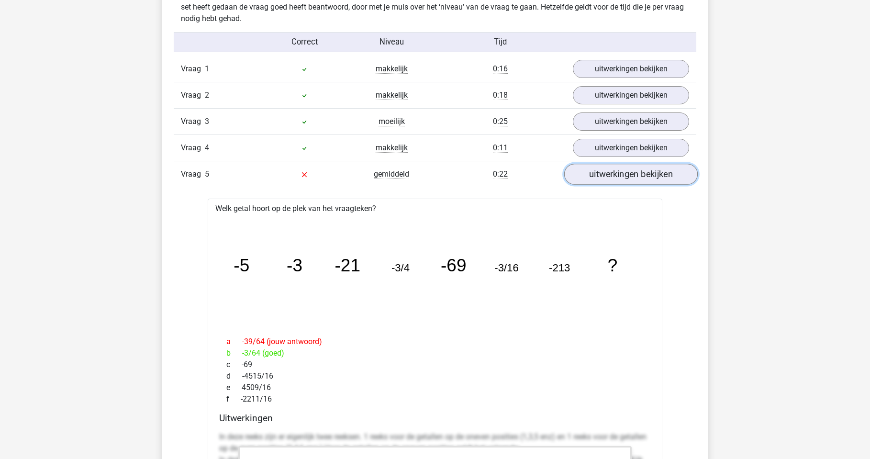
click at [646, 175] on link "uitwerkingen bekijken" at bounding box center [631, 174] width 134 height 21
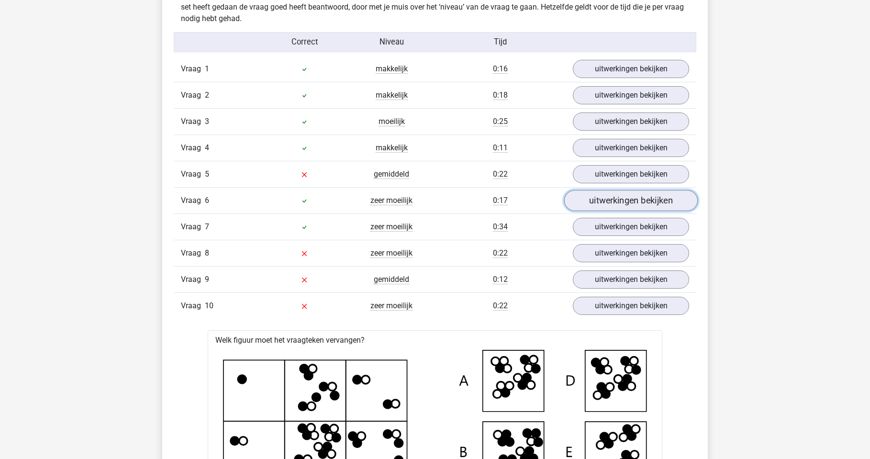
click at [636, 196] on link "uitwerkingen bekijken" at bounding box center [631, 200] width 134 height 21
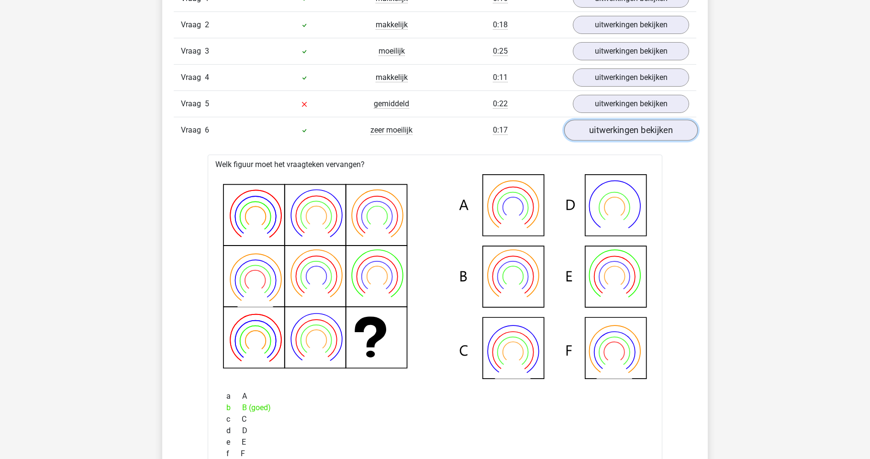
scroll to position [1196, 0]
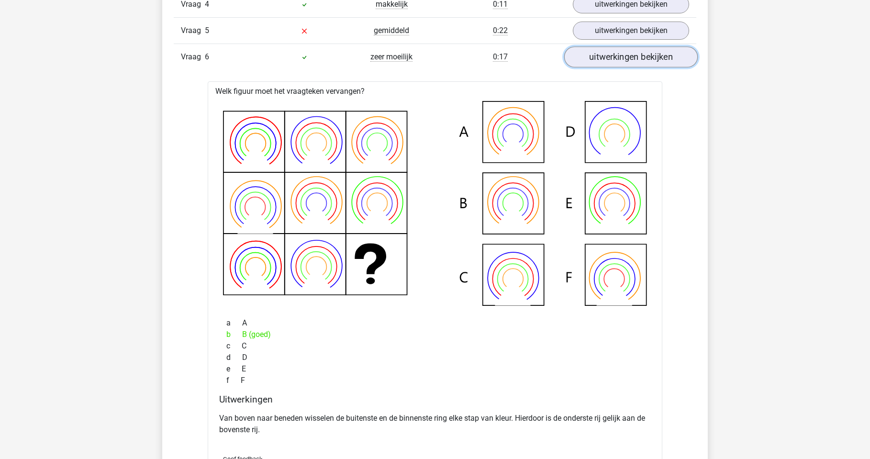
click at [660, 64] on link "uitwerkingen bekijken" at bounding box center [631, 57] width 134 height 21
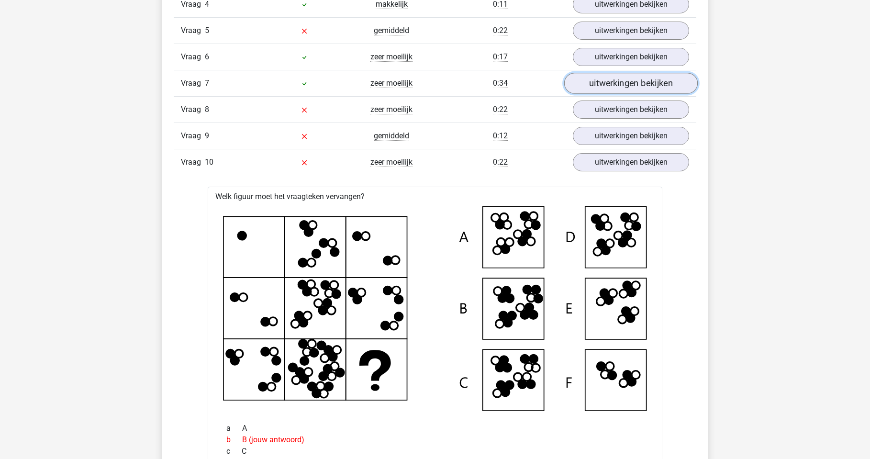
click at [644, 86] on link "uitwerkingen bekijken" at bounding box center [631, 83] width 134 height 21
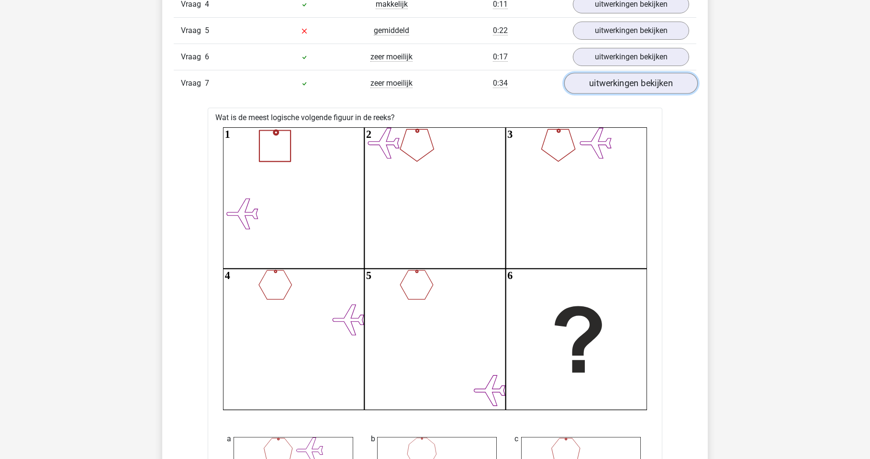
click at [644, 86] on link "uitwerkingen bekijken" at bounding box center [631, 83] width 134 height 21
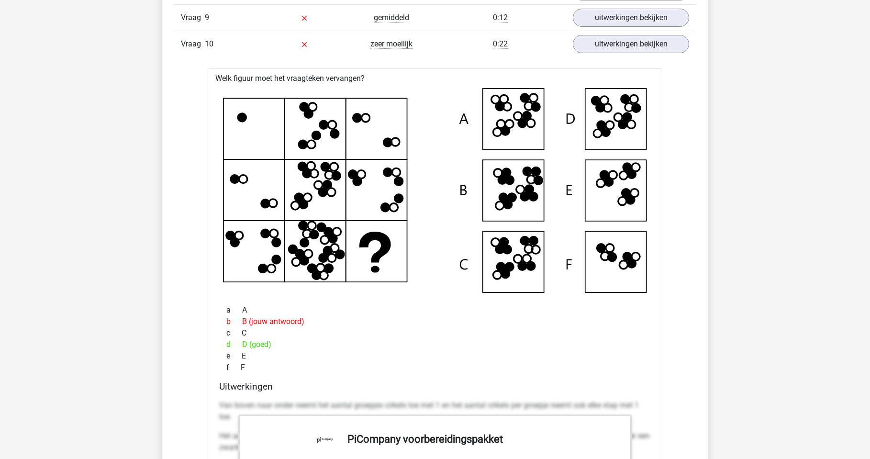
scroll to position [1244, 0]
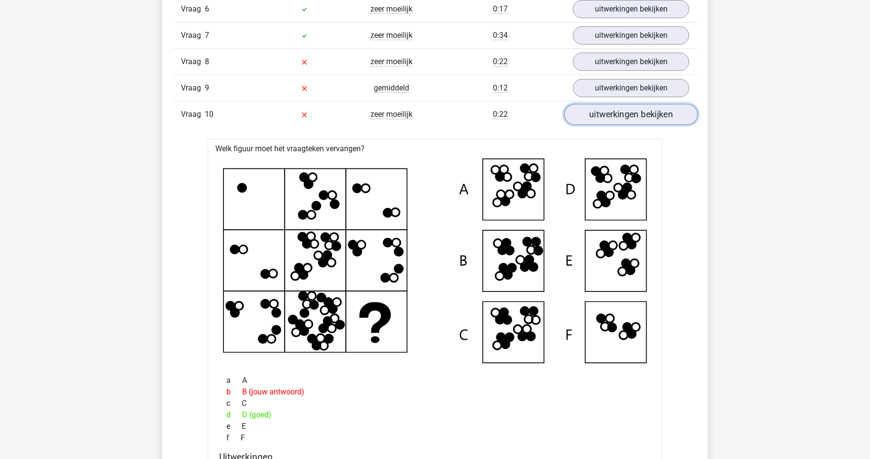
click at [626, 110] on link "uitwerkingen bekijken" at bounding box center [631, 114] width 134 height 21
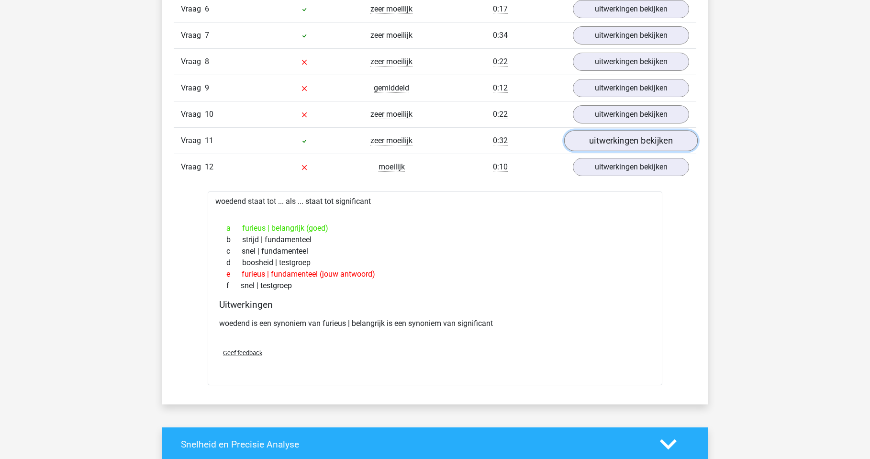
click at [641, 139] on link "uitwerkingen bekijken" at bounding box center [631, 141] width 134 height 21
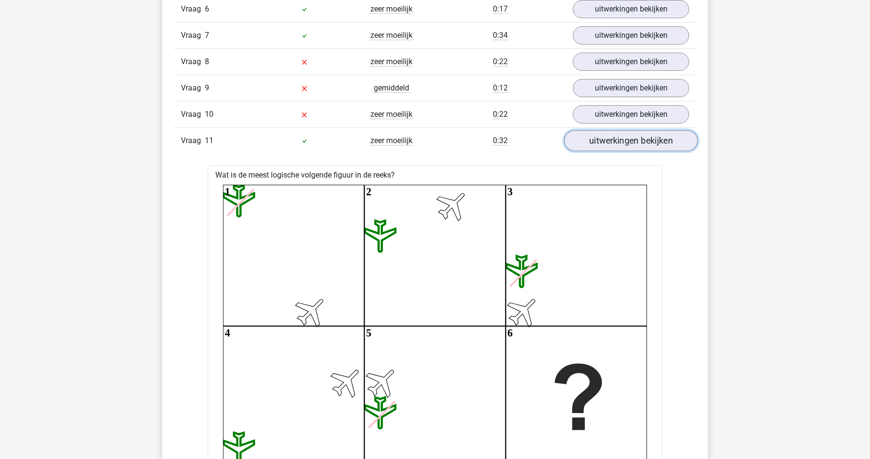
click at [642, 141] on link "uitwerkingen bekijken" at bounding box center [631, 141] width 134 height 21
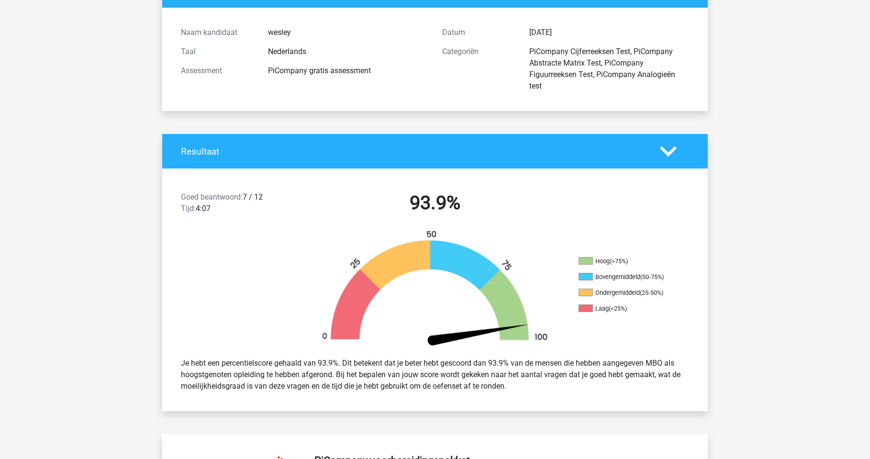
scroll to position [96, 0]
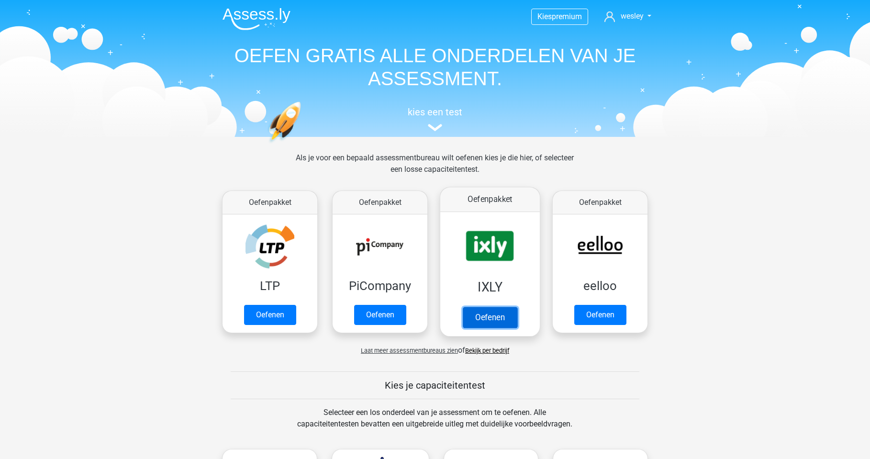
click at [493, 319] on link "Oefenen" at bounding box center [490, 317] width 55 height 21
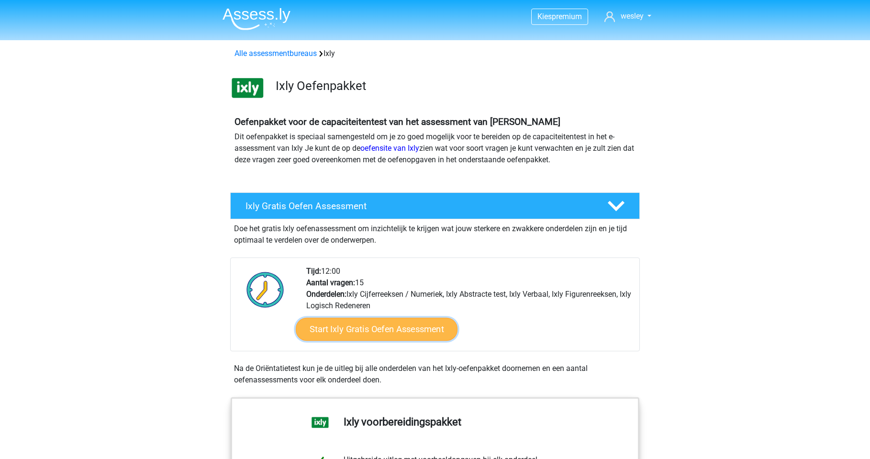
click at [407, 331] on link "Start Ixly Gratis Oefen Assessment" at bounding box center [377, 329] width 162 height 23
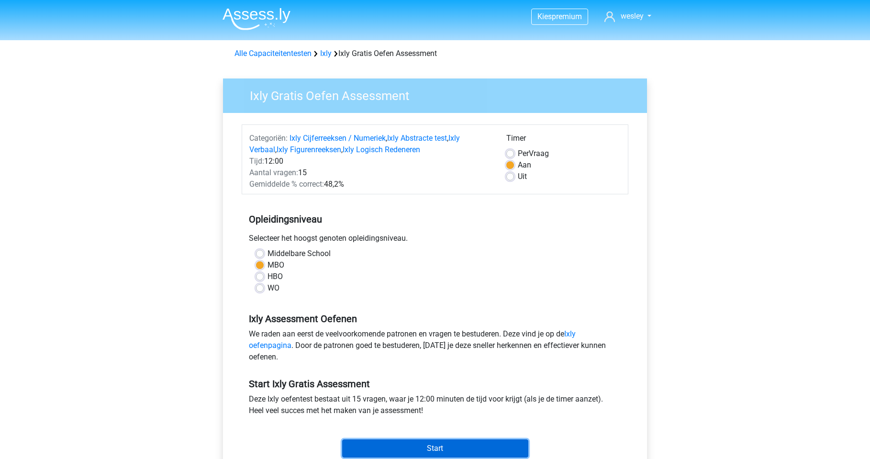
click at [455, 447] on input "Start" at bounding box center [435, 448] width 186 height 18
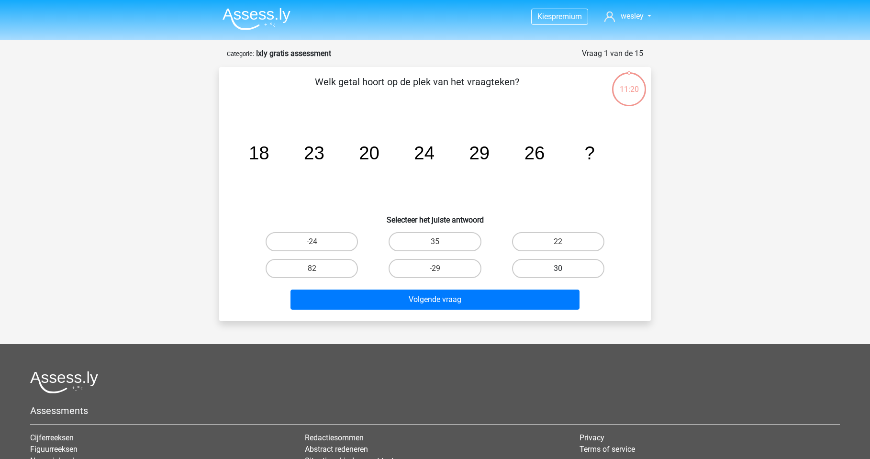
click at [540, 268] on label "30" at bounding box center [558, 268] width 92 height 19
click at [558, 268] on input "30" at bounding box center [561, 271] width 6 height 6
radio input "true"
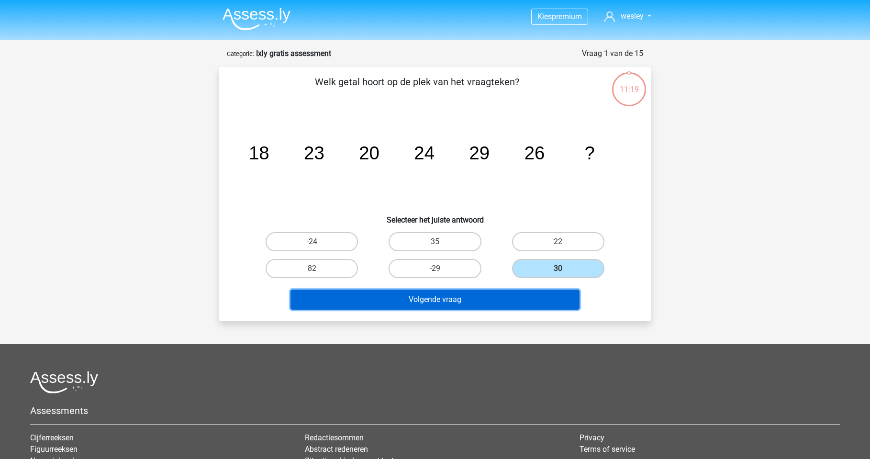
click at [492, 293] on button "Volgende vraag" at bounding box center [436, 300] width 290 height 20
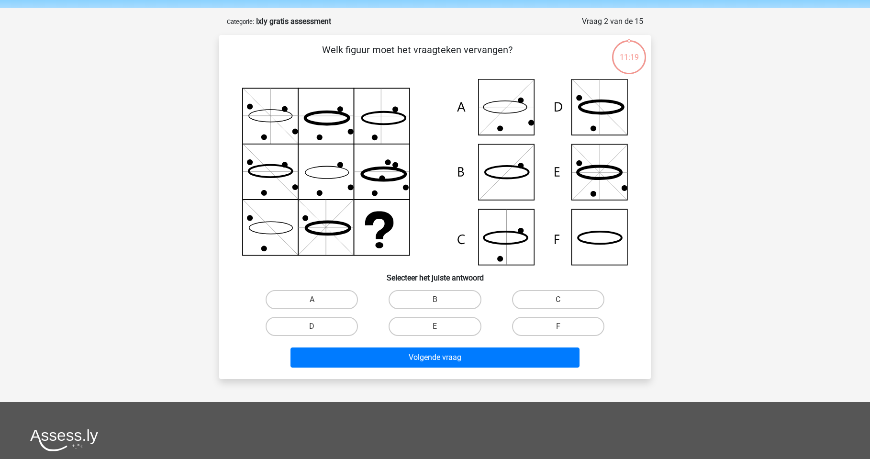
scroll to position [48, 0]
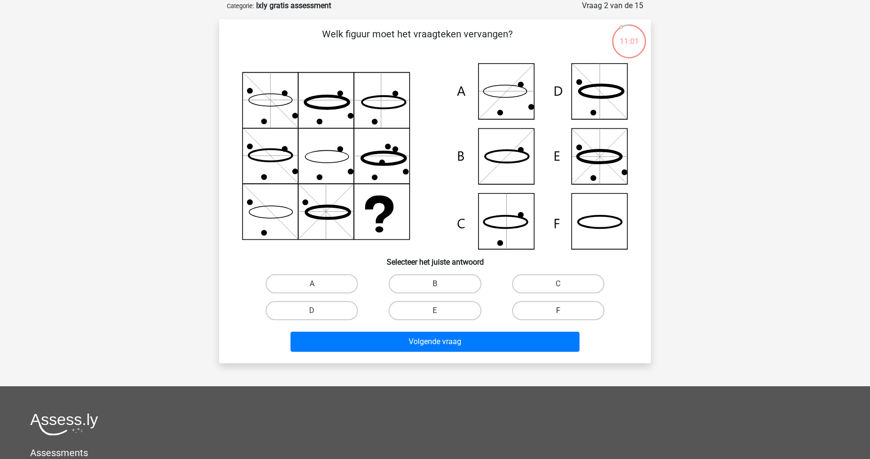
click at [582, 311] on label "F" at bounding box center [558, 310] width 92 height 19
click at [564, 311] on input "F" at bounding box center [561, 314] width 6 height 6
radio input "true"
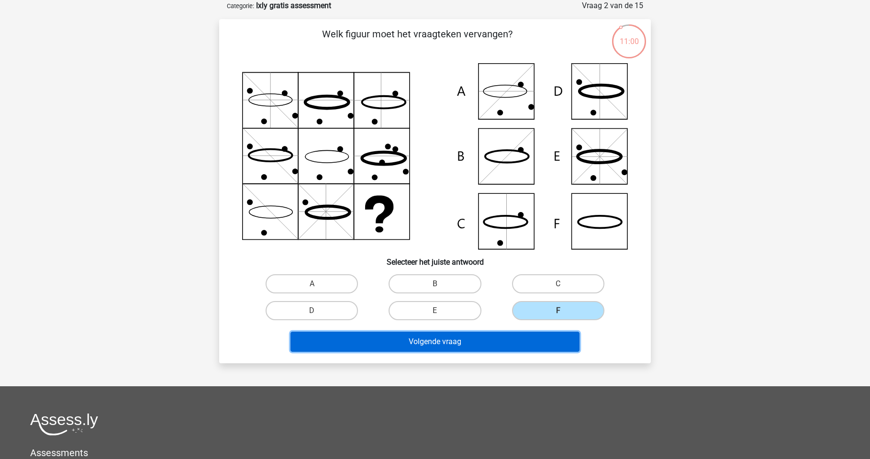
click at [543, 342] on button "Volgende vraag" at bounding box center [436, 342] width 290 height 20
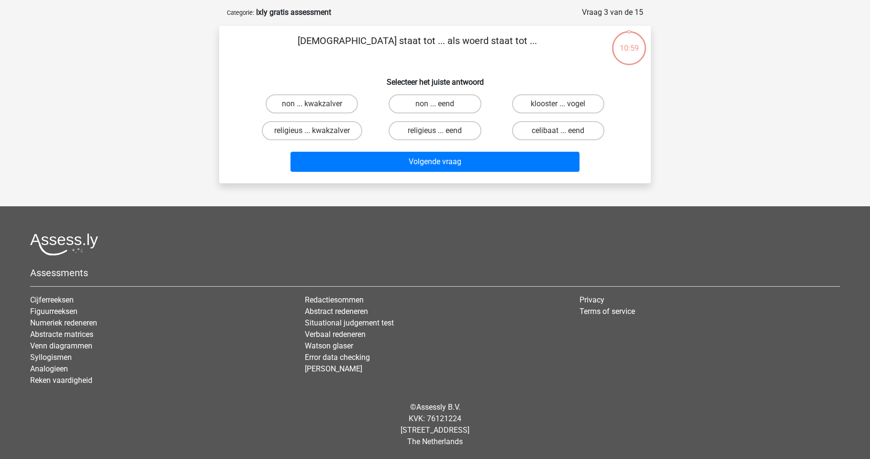
scroll to position [41, 0]
click at [431, 101] on label "non ... eend" at bounding box center [435, 103] width 92 height 19
click at [435, 104] on input "non ... eend" at bounding box center [438, 107] width 6 height 6
radio input "true"
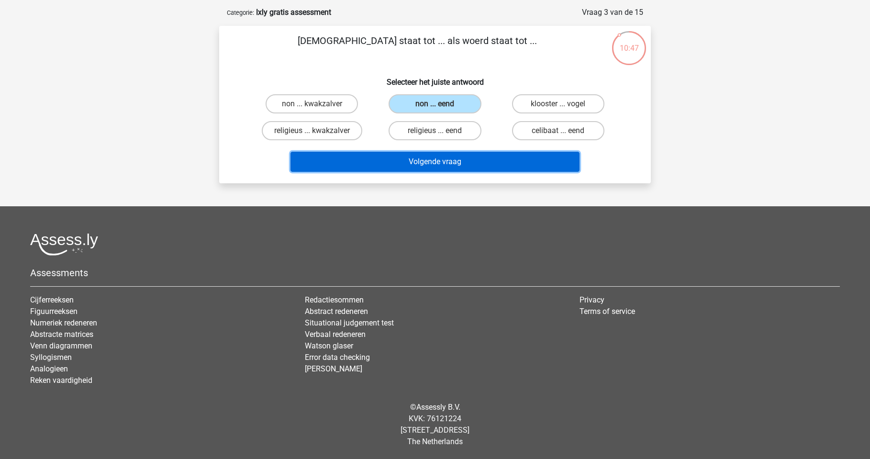
click at [501, 169] on button "Volgende vraag" at bounding box center [436, 162] width 290 height 20
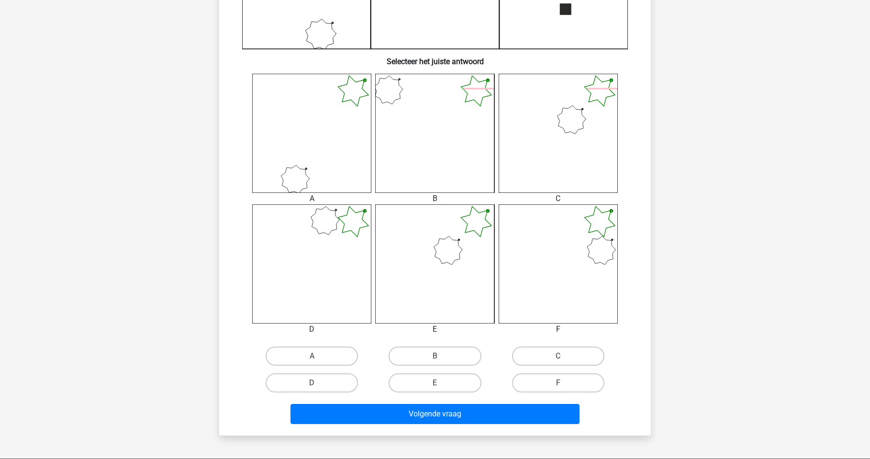
scroll to position [335, 0]
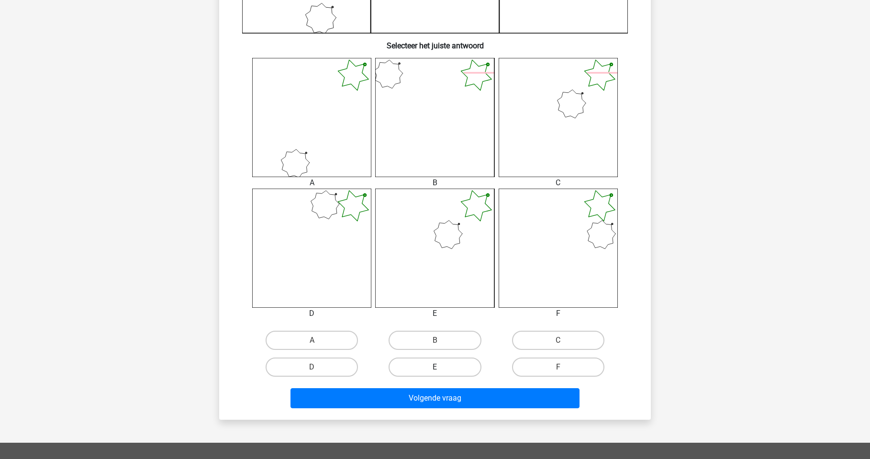
click at [456, 373] on label "E" at bounding box center [435, 367] width 92 height 19
click at [441, 373] on input "E" at bounding box center [438, 370] width 6 height 6
radio input "true"
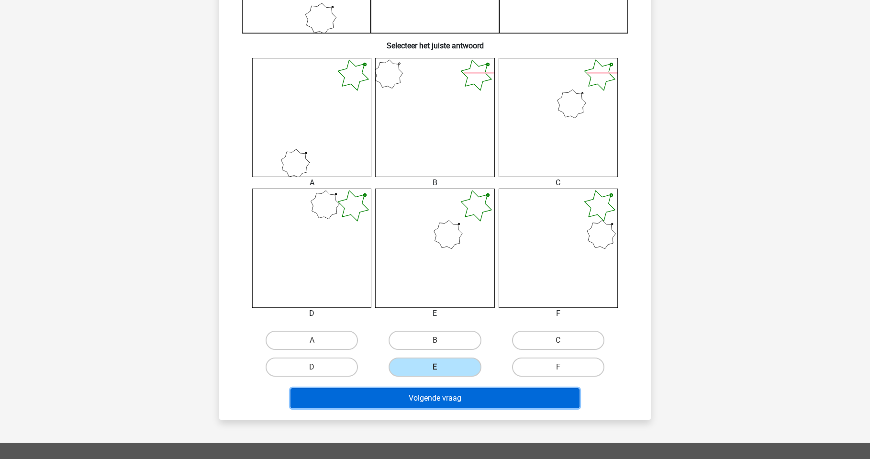
click at [453, 398] on button "Volgende vraag" at bounding box center [436, 398] width 290 height 20
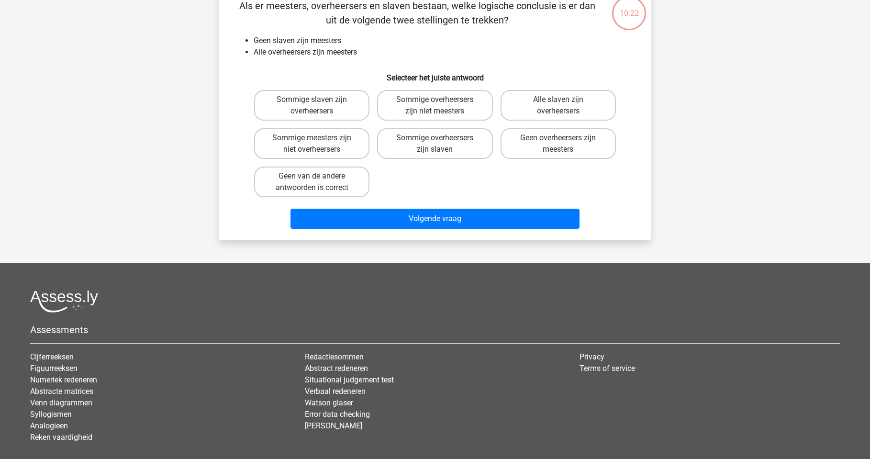
scroll to position [48, 0]
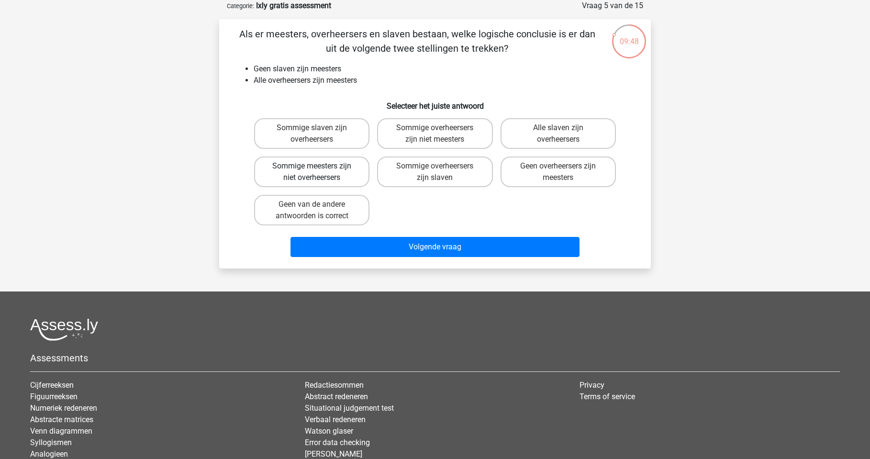
click at [332, 172] on label "Sommige meesters zijn niet overheersers" at bounding box center [311, 171] width 115 height 31
click at [318, 172] on input "Sommige meesters zijn niet overheersers" at bounding box center [315, 169] width 6 height 6
radio input "true"
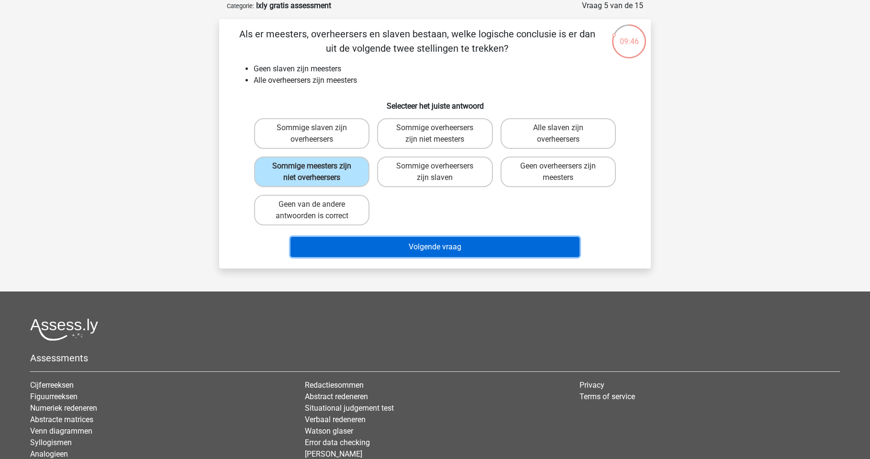
click at [391, 242] on button "Volgende vraag" at bounding box center [436, 247] width 290 height 20
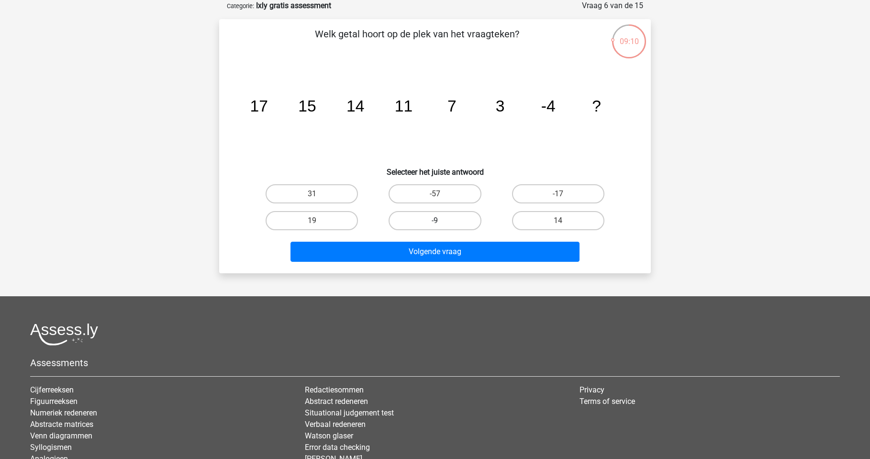
click at [468, 212] on label "-9" at bounding box center [435, 220] width 92 height 19
click at [441, 221] on input "-9" at bounding box center [438, 224] width 6 height 6
radio input "true"
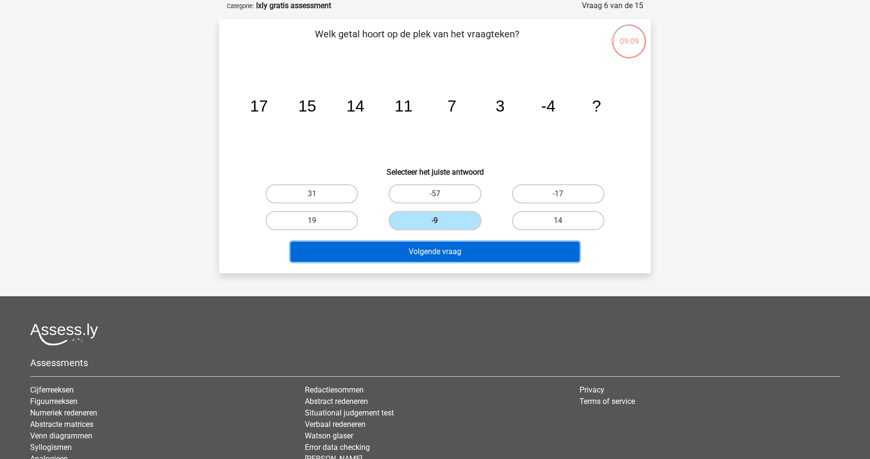
click at [484, 252] on button "Volgende vraag" at bounding box center [436, 252] width 290 height 20
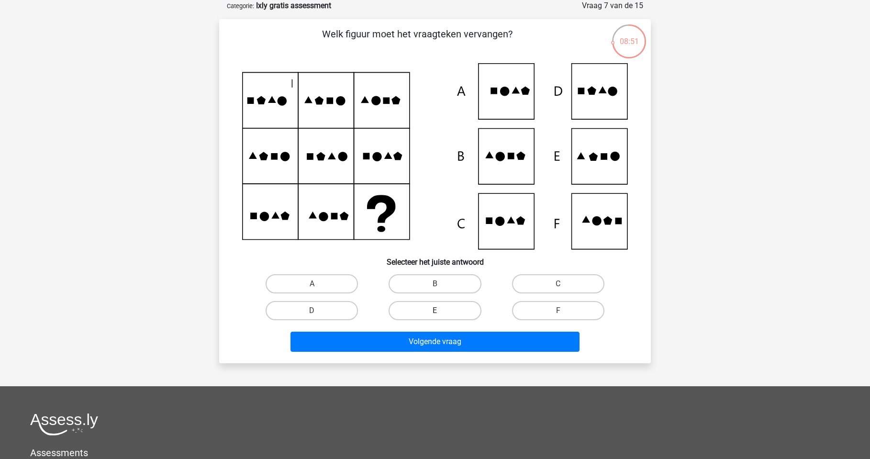
click at [452, 305] on label "E" at bounding box center [435, 310] width 92 height 19
click at [441, 311] on input "E" at bounding box center [438, 314] width 6 height 6
radio input "true"
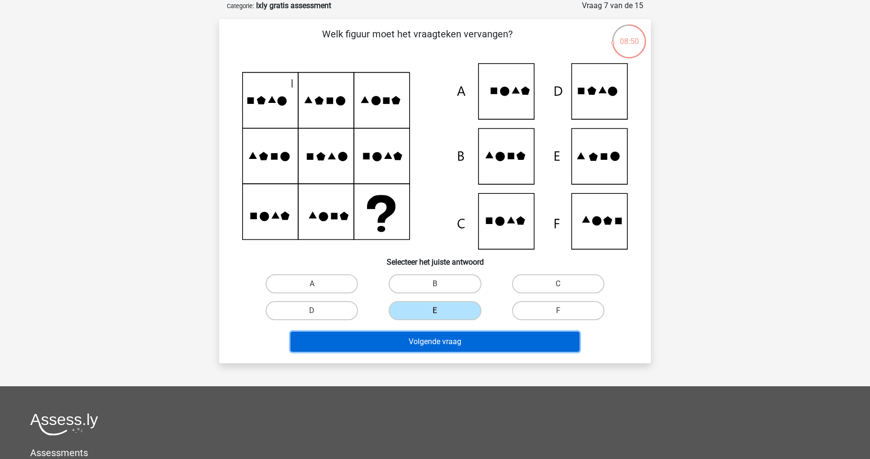
click at [467, 341] on button "Volgende vraag" at bounding box center [436, 342] width 290 height 20
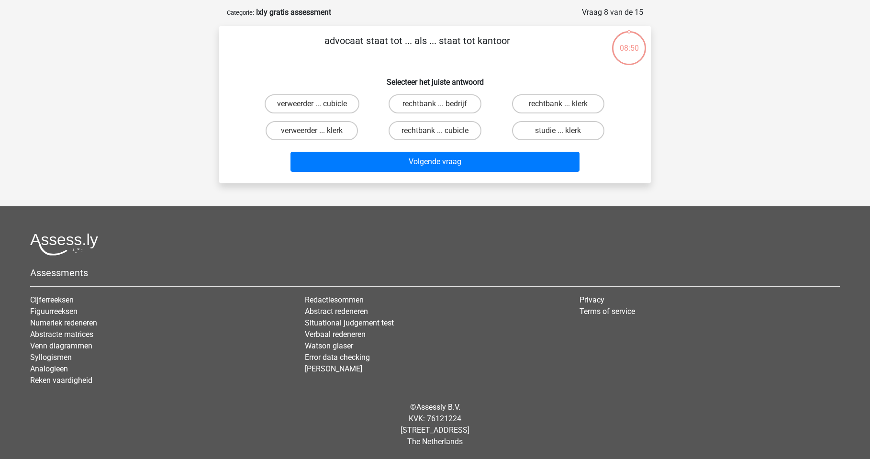
scroll to position [41, 0]
click at [449, 102] on label "rechtbank ... bedrijf" at bounding box center [435, 103] width 92 height 19
click at [441, 104] on input "rechtbank ... bedrijf" at bounding box center [438, 107] width 6 height 6
radio input "true"
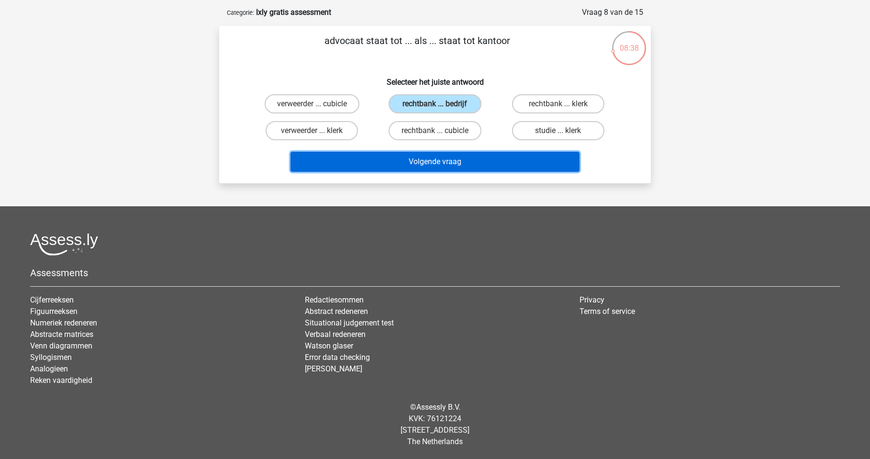
click at [461, 161] on button "Volgende vraag" at bounding box center [436, 162] width 290 height 20
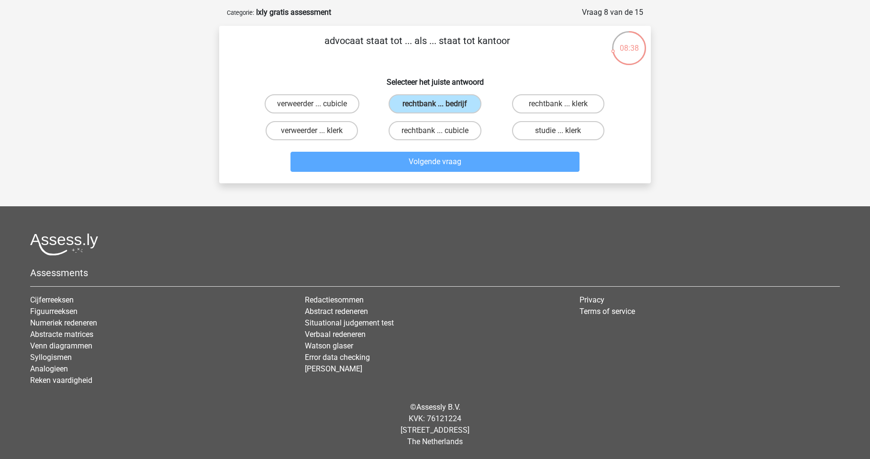
scroll to position [48, 0]
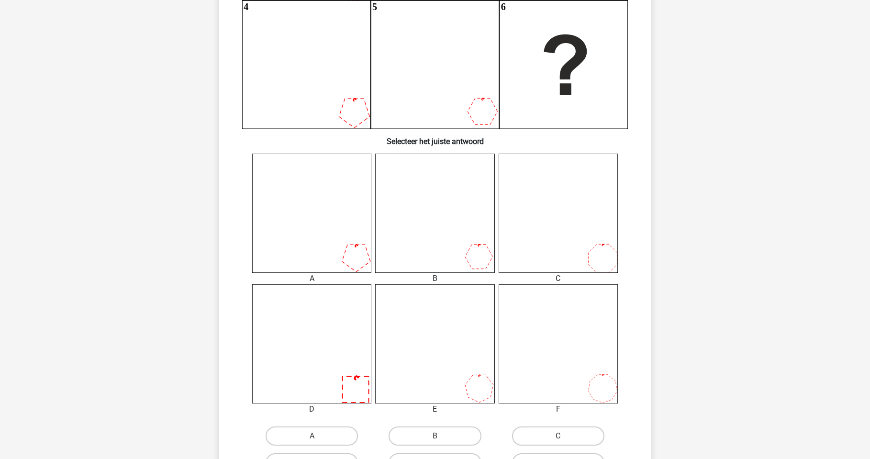
click at [326, 352] on icon at bounding box center [311, 343] width 119 height 119
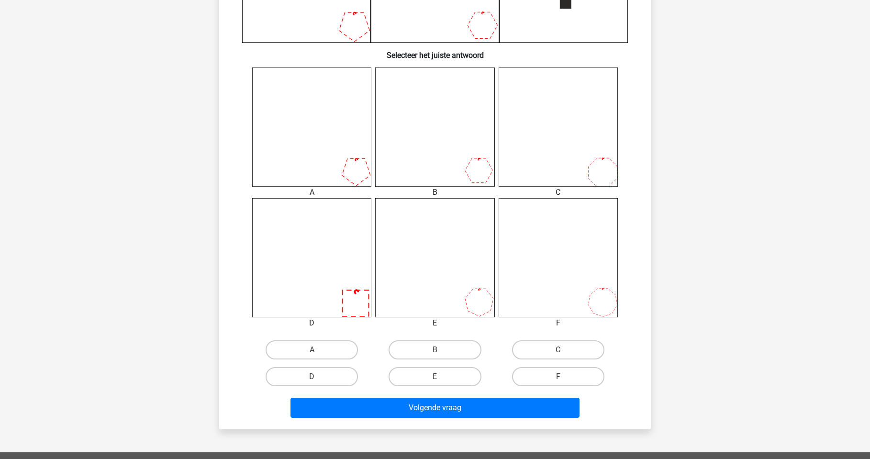
scroll to position [335, 0]
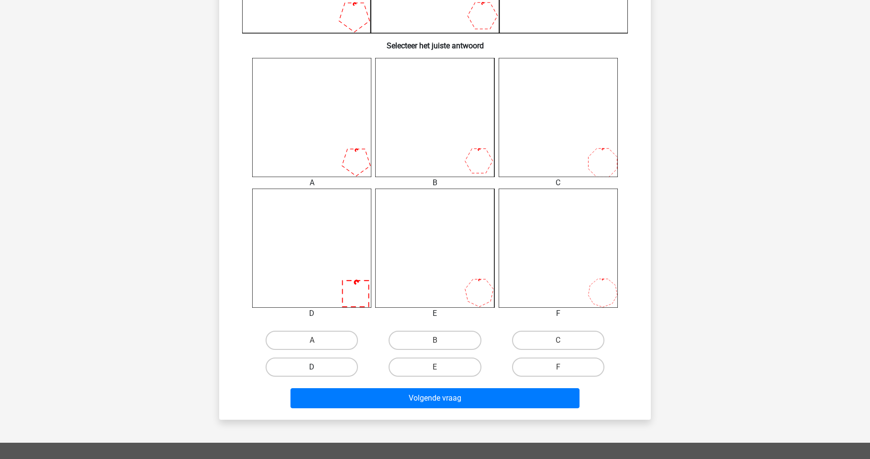
click at [334, 370] on label "D" at bounding box center [312, 367] width 92 height 19
click at [318, 370] on input "D" at bounding box center [315, 370] width 6 height 6
radio input "true"
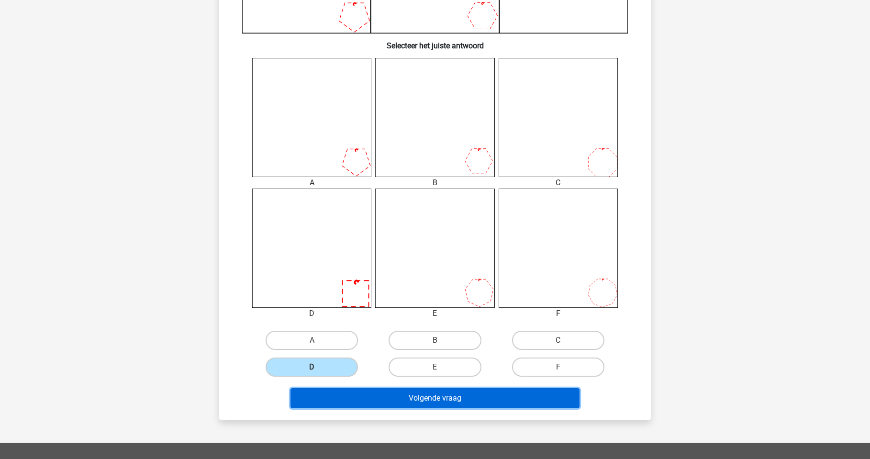
click at [420, 396] on button "Volgende vraag" at bounding box center [436, 398] width 290 height 20
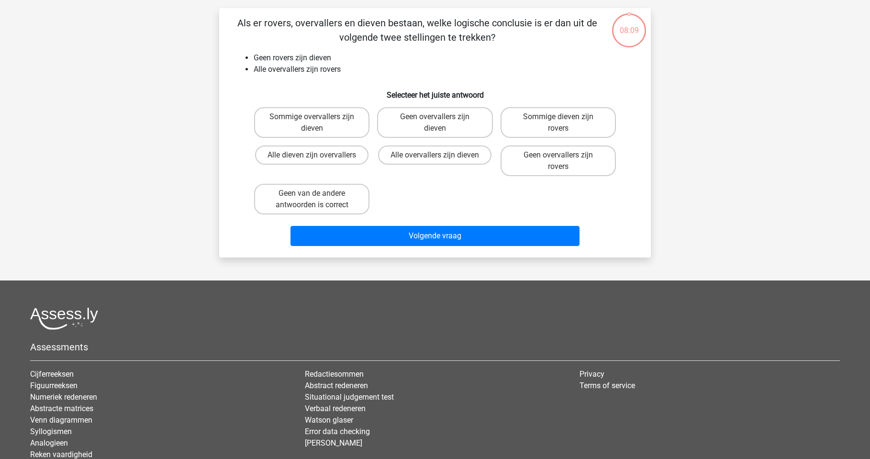
scroll to position [48, 0]
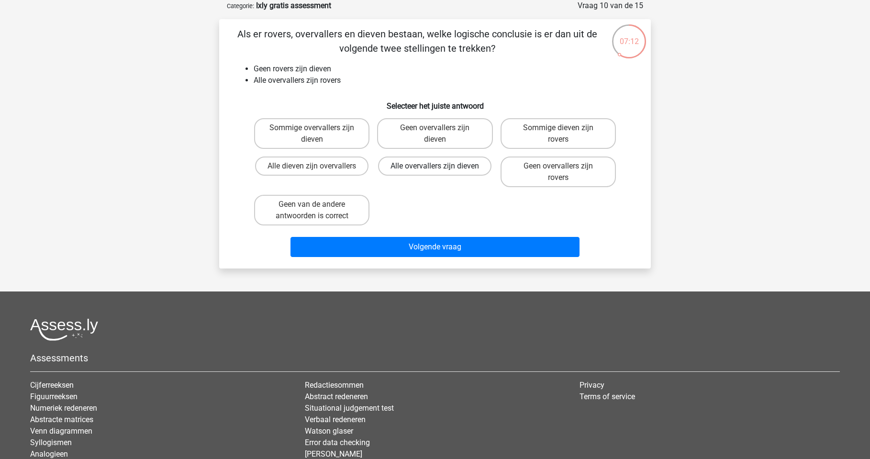
click at [460, 167] on label "Alle overvallers zijn dieven" at bounding box center [434, 165] width 113 height 19
click at [441, 167] on input "Alle overvallers zijn dieven" at bounding box center [438, 169] width 6 height 6
radio input "true"
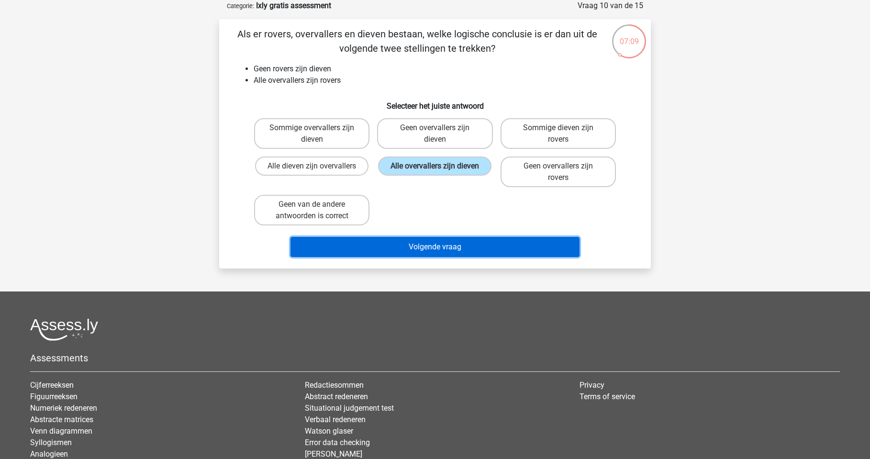
click at [482, 252] on button "Volgende vraag" at bounding box center [436, 247] width 290 height 20
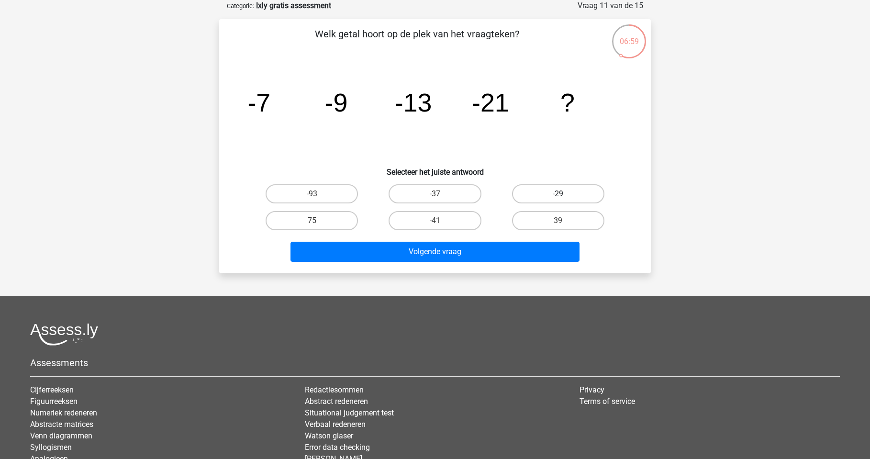
click at [545, 190] on label "-29" at bounding box center [558, 193] width 92 height 19
click at [558, 194] on input "-29" at bounding box center [561, 197] width 6 height 6
radio input "true"
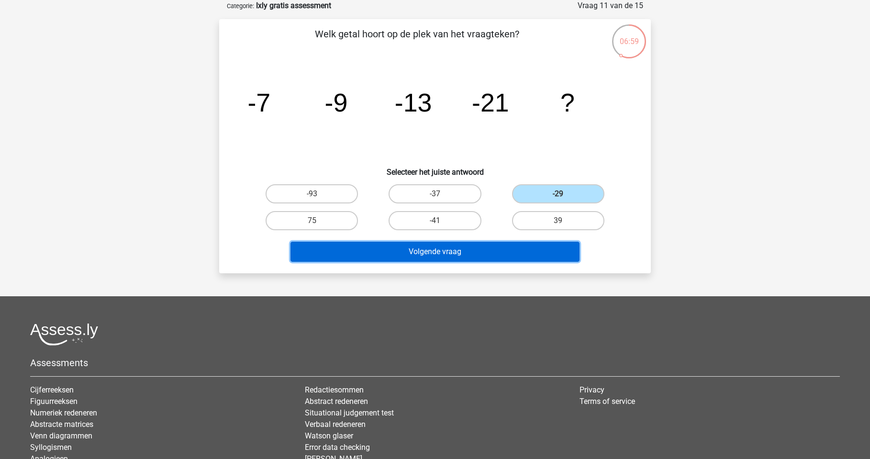
click at [477, 257] on button "Volgende vraag" at bounding box center [436, 252] width 290 height 20
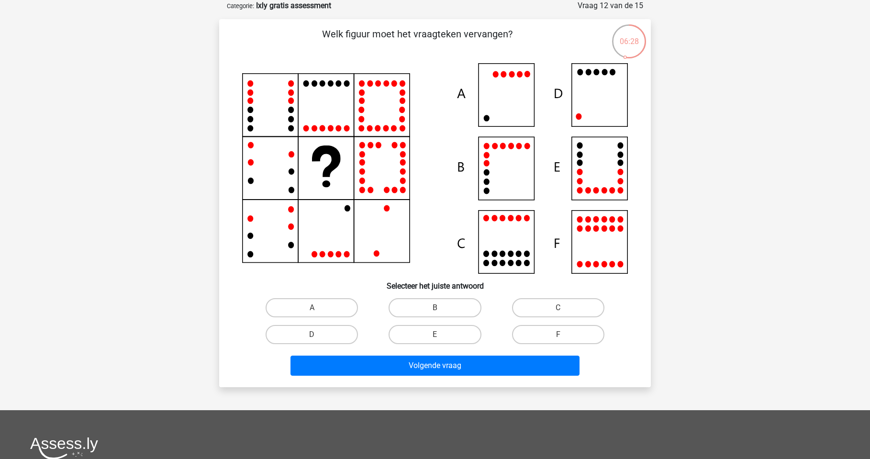
click at [596, 98] on icon at bounding box center [435, 168] width 386 height 211
click at [318, 335] on input "D" at bounding box center [315, 338] width 6 height 6
radio input "true"
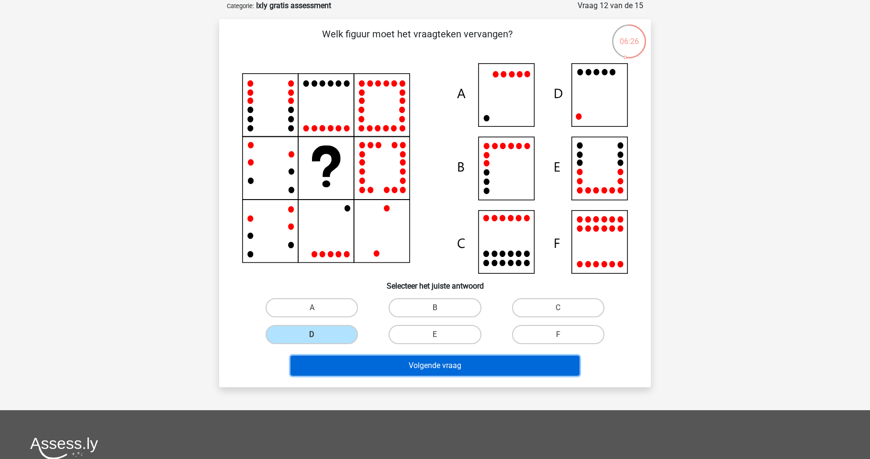
click at [428, 365] on button "Volgende vraag" at bounding box center [436, 366] width 290 height 20
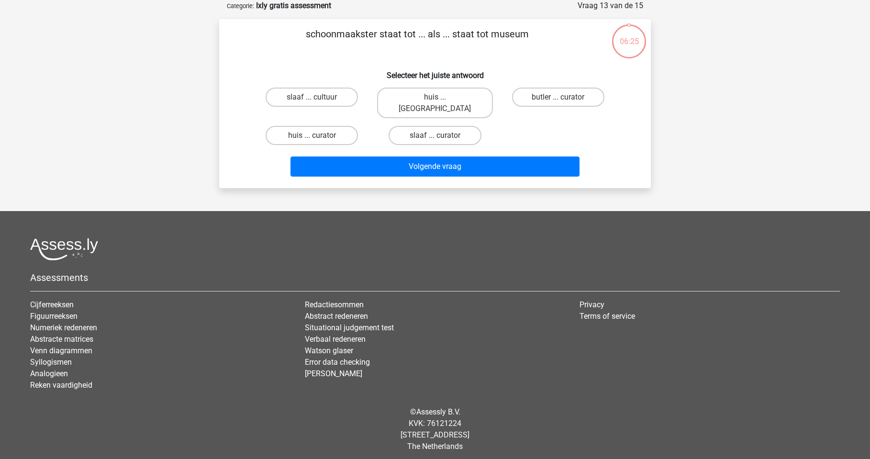
scroll to position [41, 0]
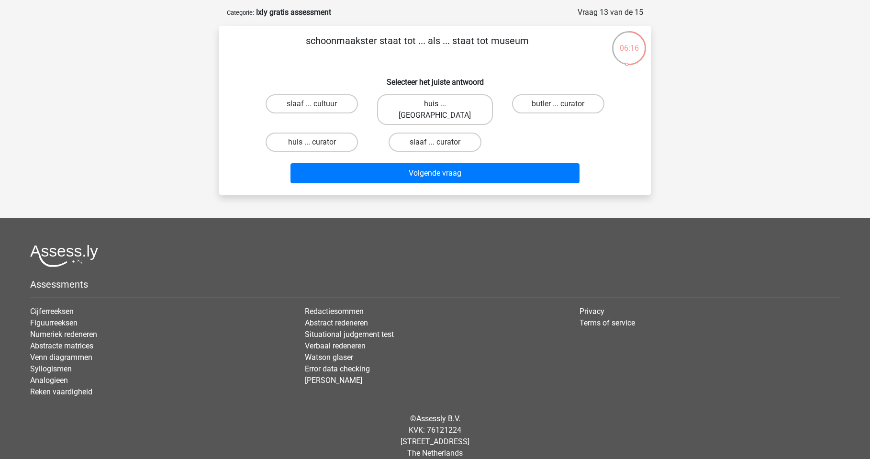
click at [457, 105] on label "huis ... louvre" at bounding box center [434, 109] width 115 height 31
click at [441, 105] on input "huis ... louvre" at bounding box center [438, 107] width 6 height 6
radio input "true"
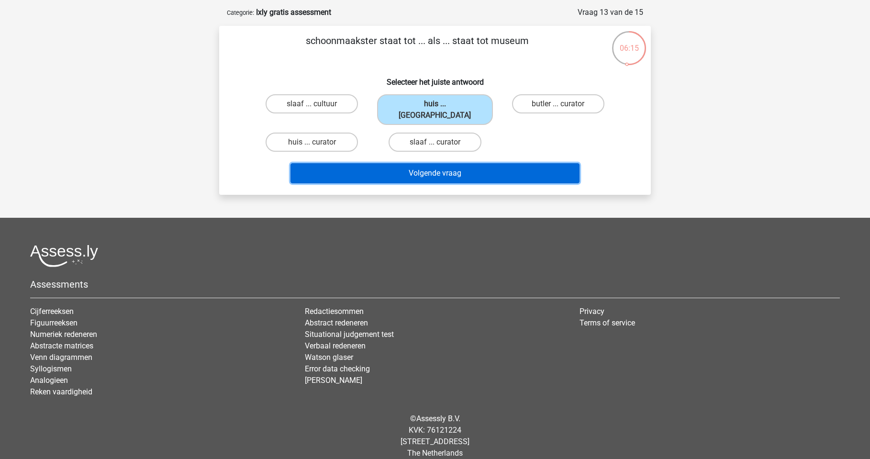
click at [472, 163] on button "Volgende vraag" at bounding box center [436, 173] width 290 height 20
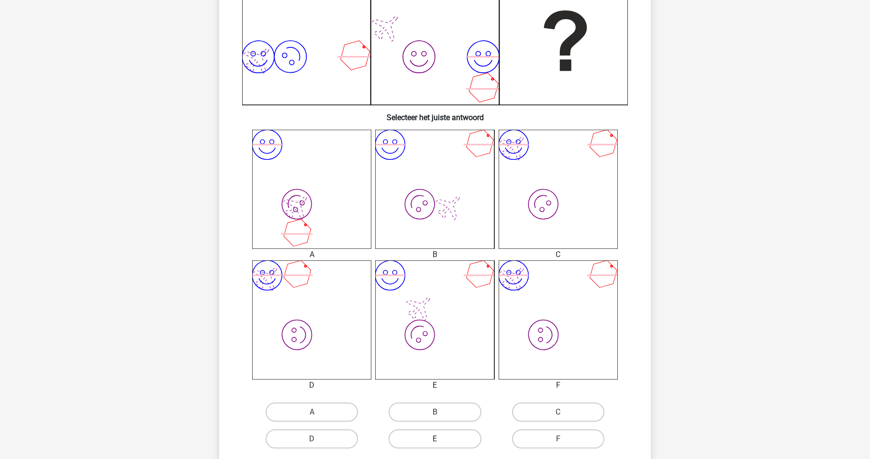
scroll to position [287, 0]
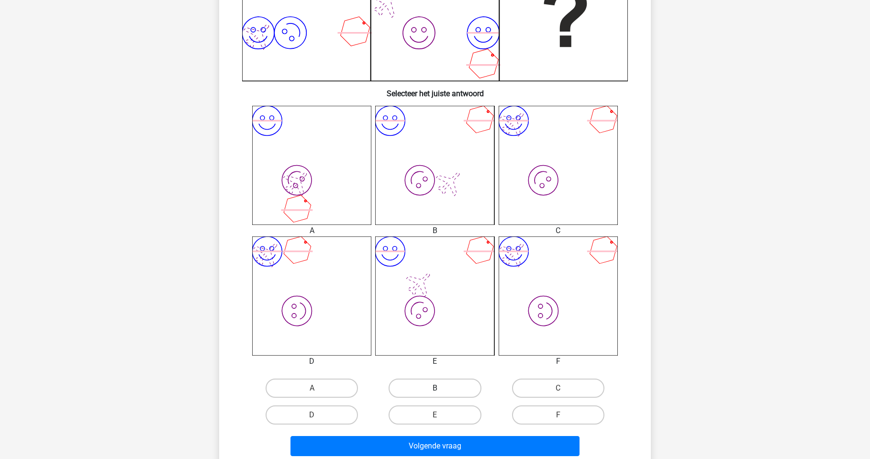
click at [423, 386] on label "B" at bounding box center [435, 388] width 92 height 19
click at [435, 388] on input "B" at bounding box center [438, 391] width 6 height 6
radio input "true"
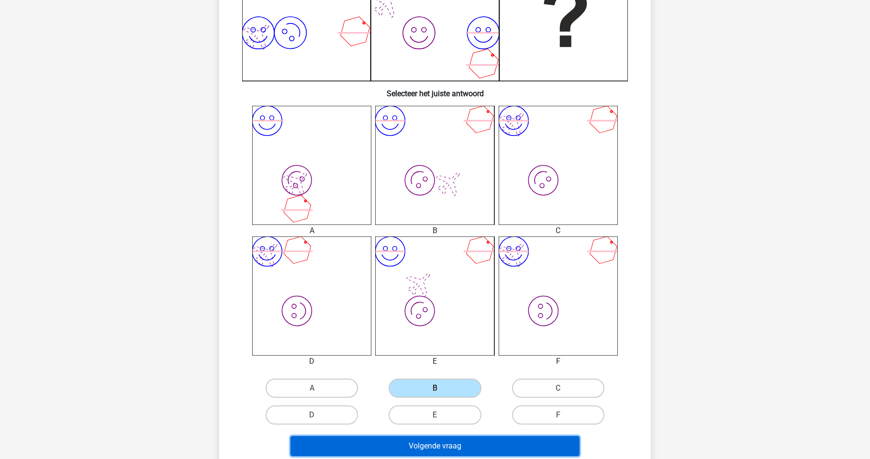
click at [440, 438] on button "Volgende vraag" at bounding box center [436, 446] width 290 height 20
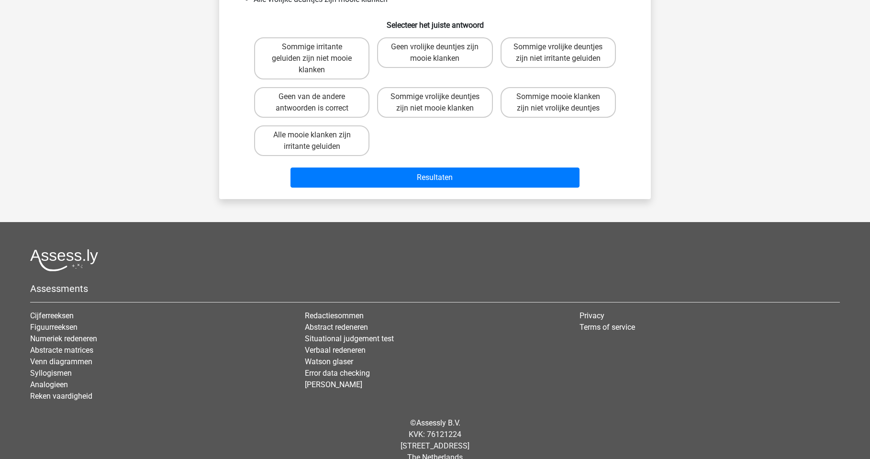
scroll to position [48, 0]
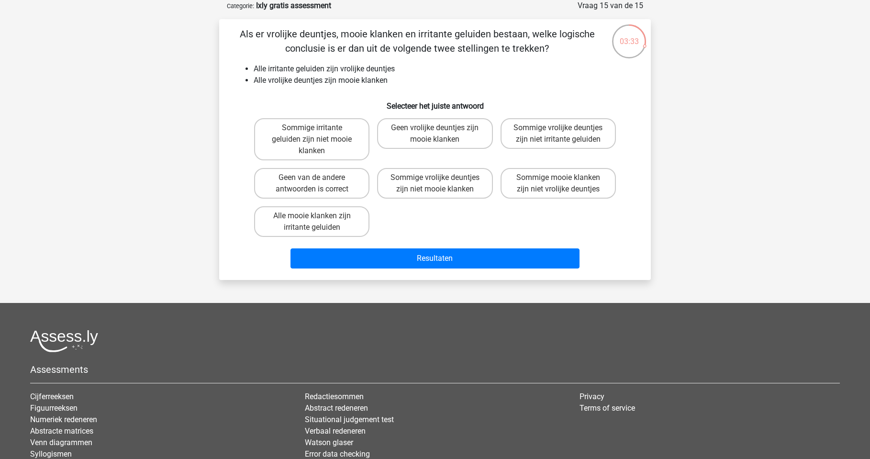
drag, startPoint x: 467, startPoint y: 211, endPoint x: 442, endPoint y: 227, distance: 29.5
click at [442, 227] on div "Sommige irritante geluiden zijn niet mooie klanken Geen vrolijke deuntjes zijn …" at bounding box center [434, 177] width 369 height 126
click at [552, 135] on label "Sommige vrolijke deuntjes zijn niet irritante geluiden" at bounding box center [558, 133] width 115 height 31
click at [558, 134] on input "Sommige vrolijke deuntjes zijn niet irritante geluiden" at bounding box center [561, 131] width 6 height 6
radio input "true"
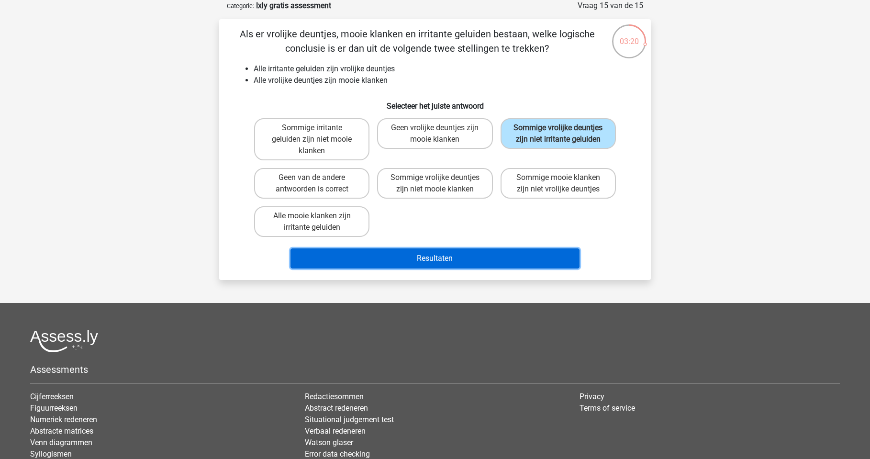
click at [521, 260] on button "Resultaten" at bounding box center [436, 258] width 290 height 20
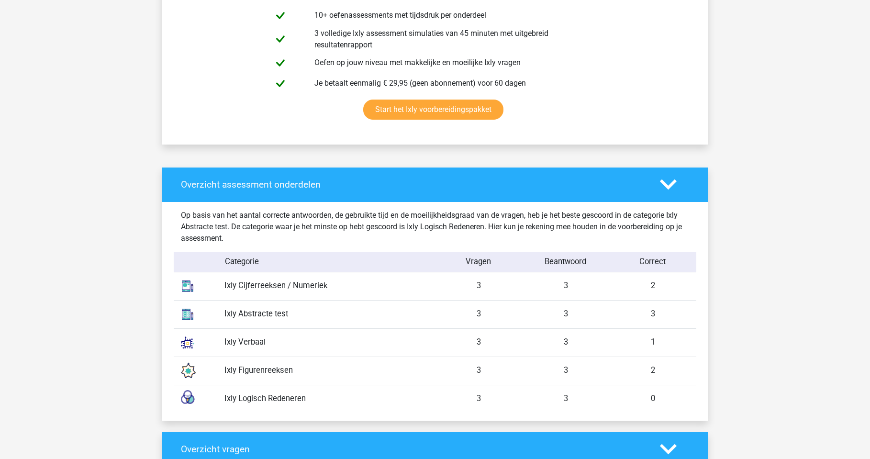
scroll to position [670, 0]
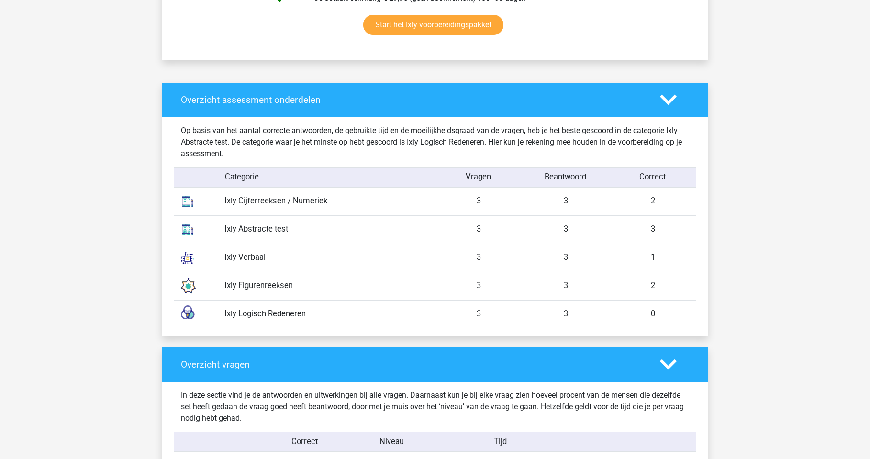
drag, startPoint x: 638, startPoint y: 211, endPoint x: 762, endPoint y: 145, distance: 140.2
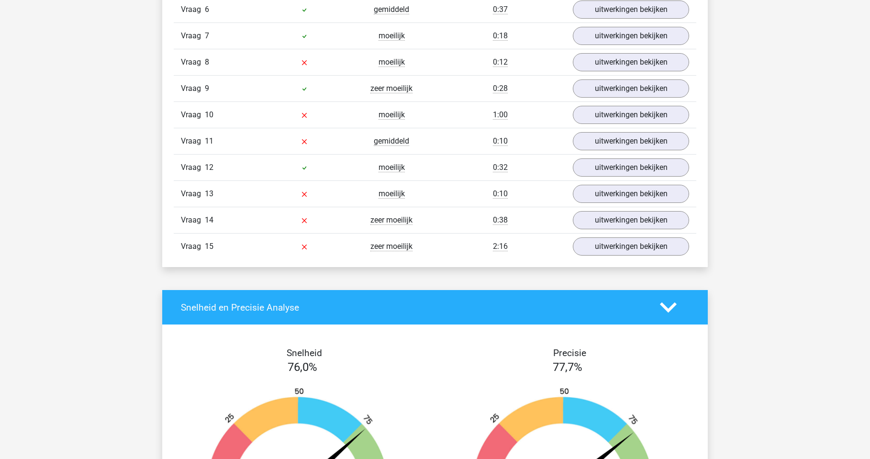
scroll to position [1292, 0]
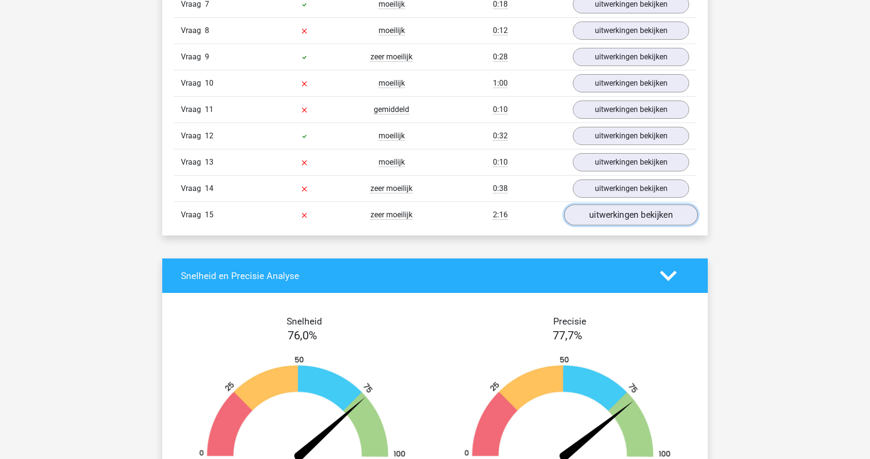
click at [640, 211] on link "uitwerkingen bekijken" at bounding box center [631, 215] width 134 height 21
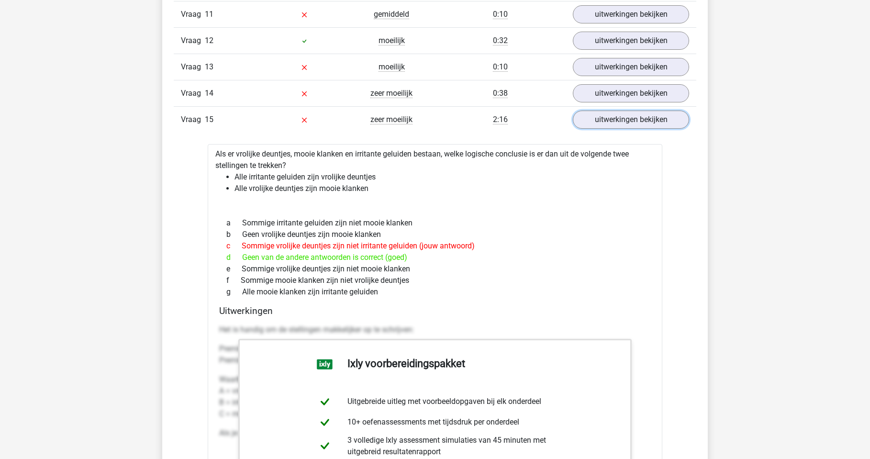
scroll to position [1388, 0]
click at [662, 89] on link "uitwerkingen bekijken" at bounding box center [631, 93] width 134 height 21
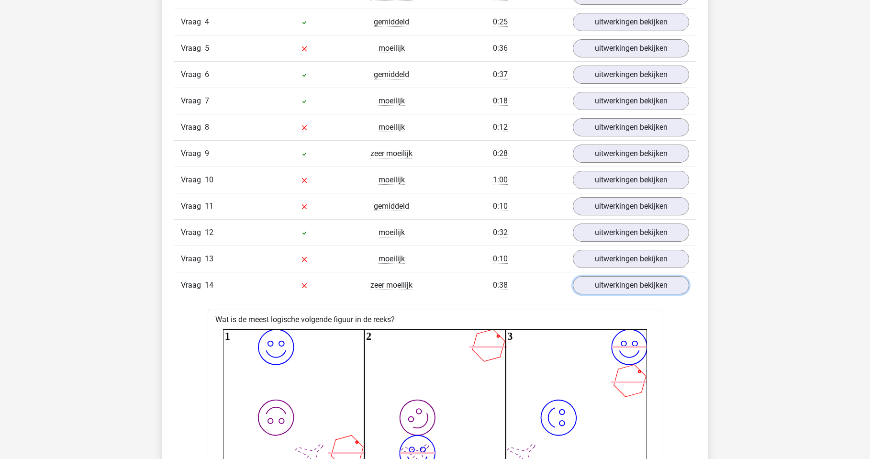
scroll to position [1101, 0]
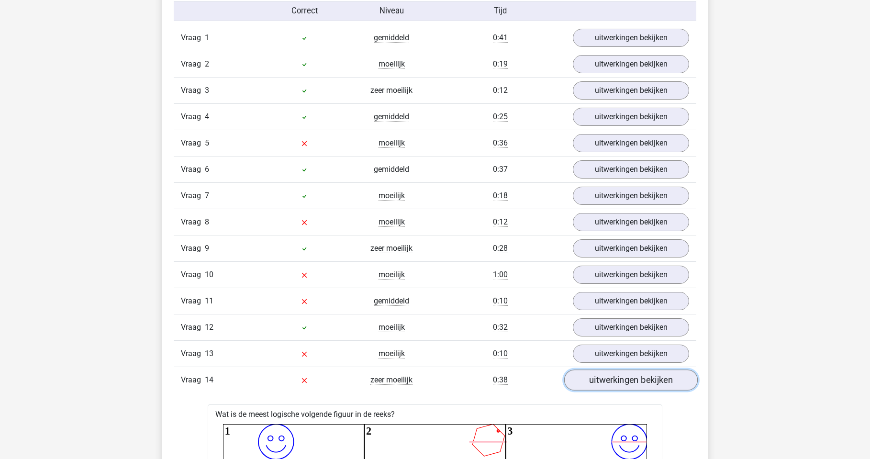
click at [648, 374] on link "uitwerkingen bekijken" at bounding box center [631, 380] width 134 height 21
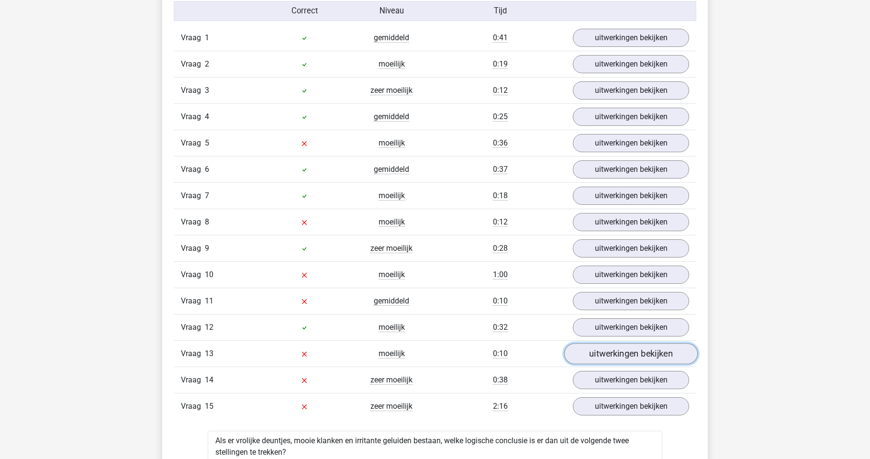
click at [658, 344] on link "uitwerkingen bekijken" at bounding box center [631, 354] width 134 height 21
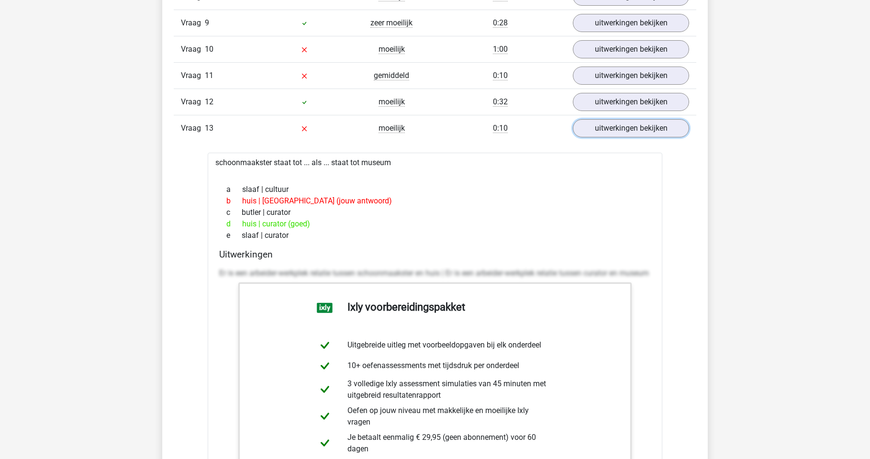
scroll to position [1340, 0]
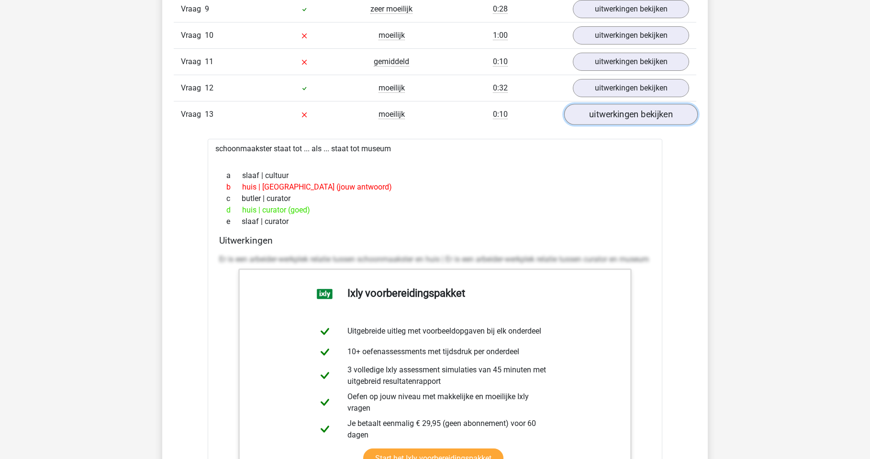
click at [614, 111] on link "uitwerkingen bekijken" at bounding box center [631, 114] width 134 height 21
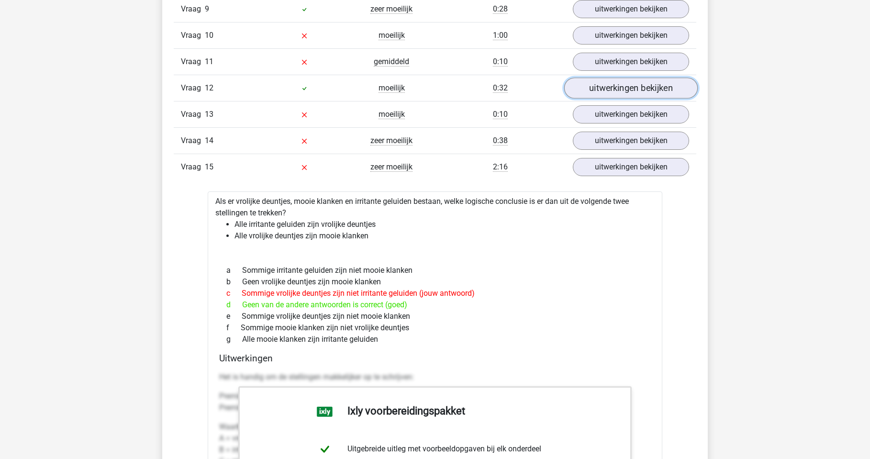
click at [615, 88] on link "uitwerkingen bekijken" at bounding box center [631, 88] width 134 height 21
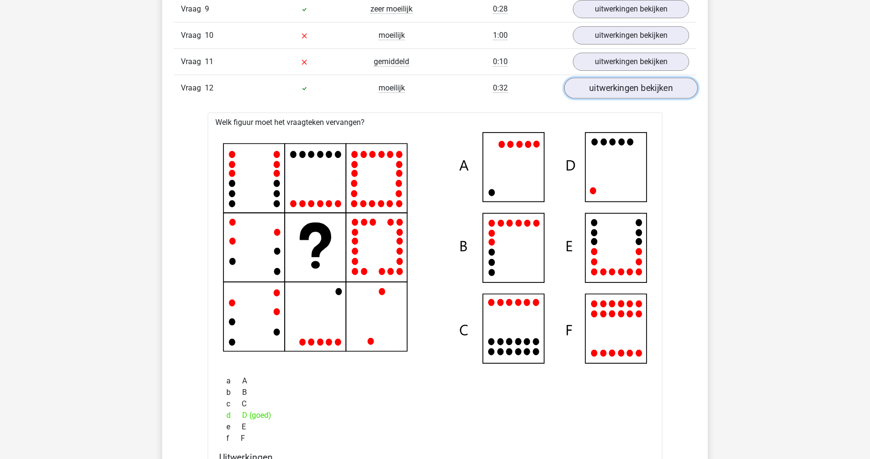
click at [614, 89] on link "uitwerkingen bekijken" at bounding box center [631, 88] width 134 height 21
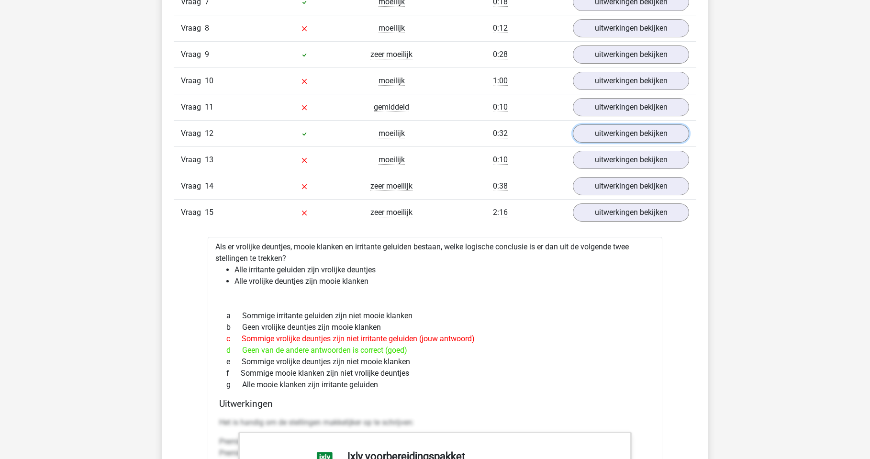
scroll to position [1292, 0]
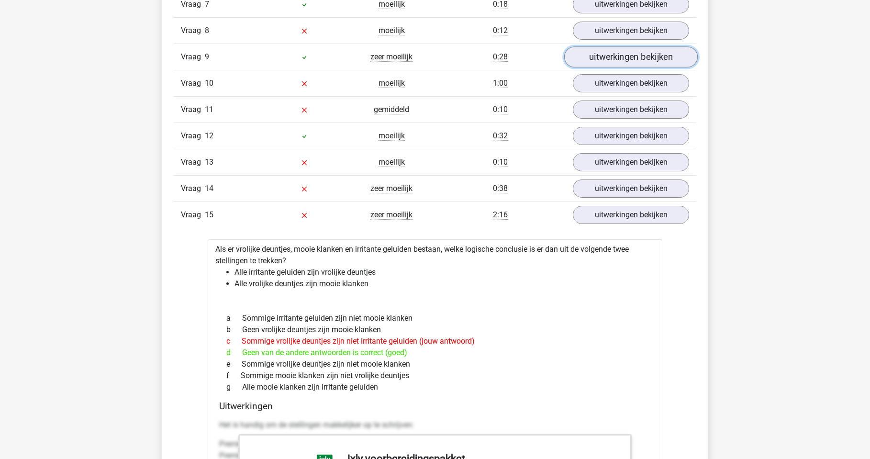
click at [617, 48] on link "uitwerkingen bekijken" at bounding box center [631, 57] width 134 height 21
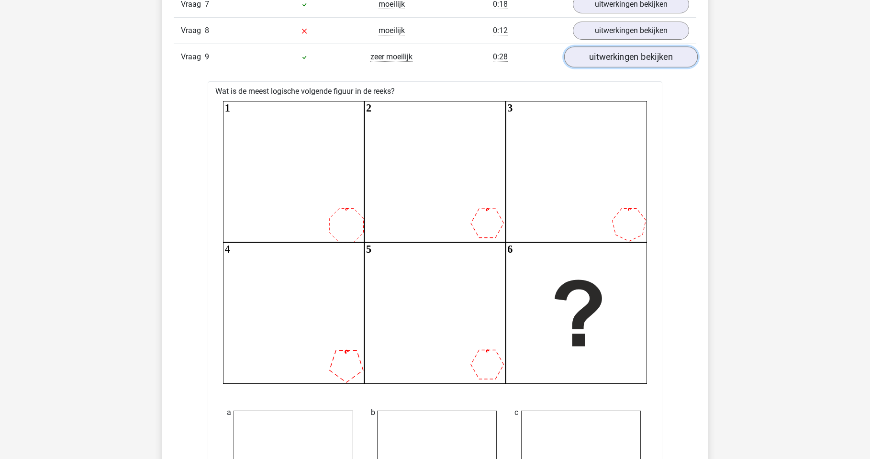
click at [618, 49] on link "uitwerkingen bekijken" at bounding box center [631, 57] width 134 height 21
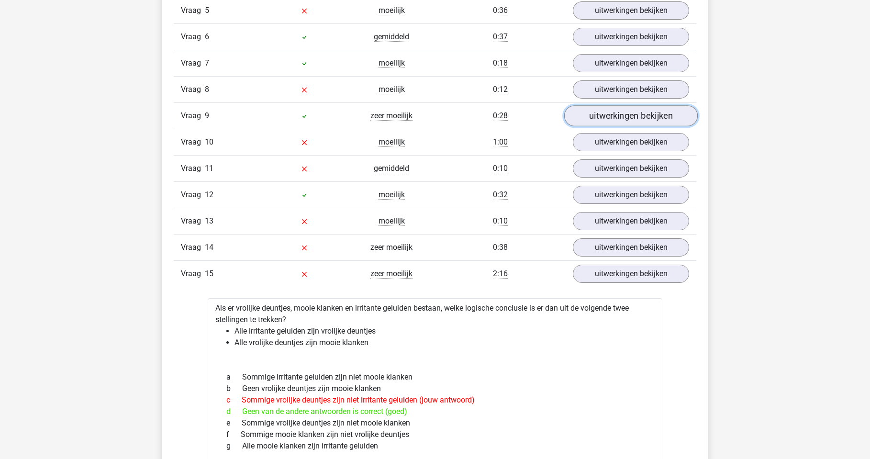
scroll to position [1196, 0]
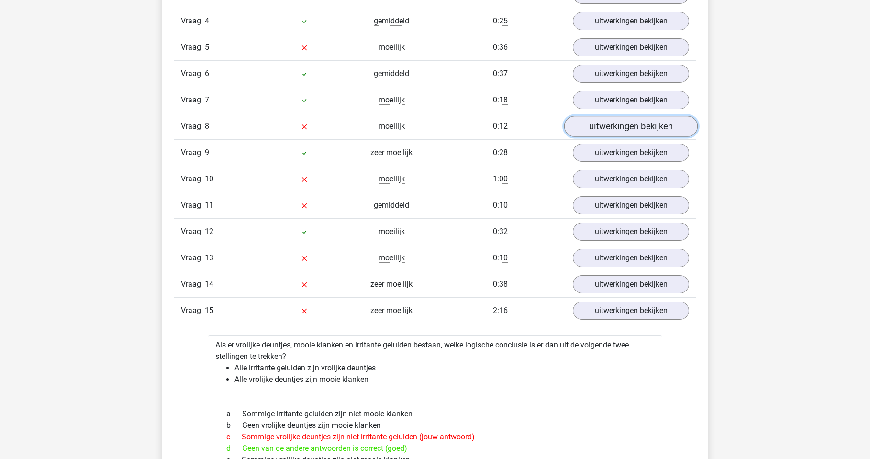
click at [644, 123] on link "uitwerkingen bekijken" at bounding box center [631, 126] width 134 height 21
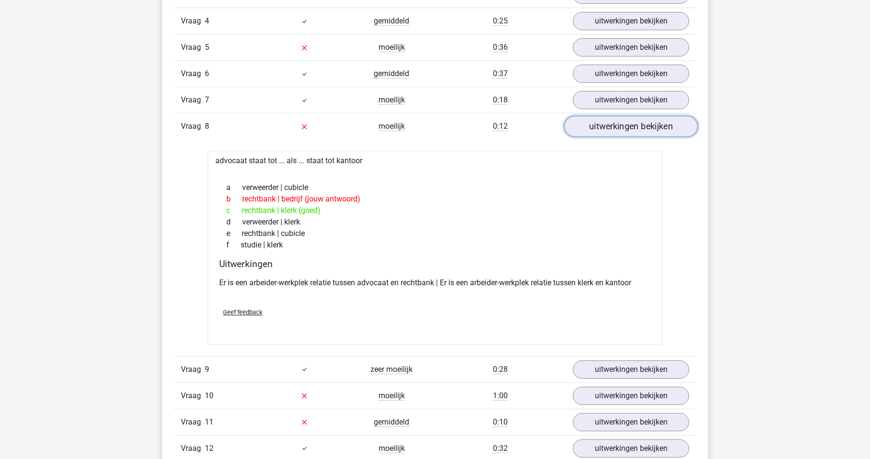
drag, startPoint x: 644, startPoint y: 123, endPoint x: 627, endPoint y: 131, distance: 18.6
click at [627, 131] on link "uitwerkingen bekijken" at bounding box center [631, 126] width 134 height 21
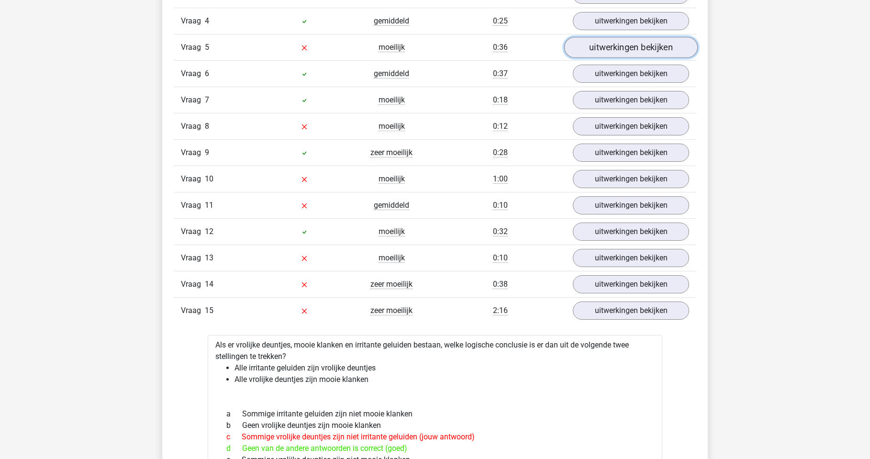
click at [607, 49] on link "uitwerkingen bekijken" at bounding box center [631, 47] width 134 height 21
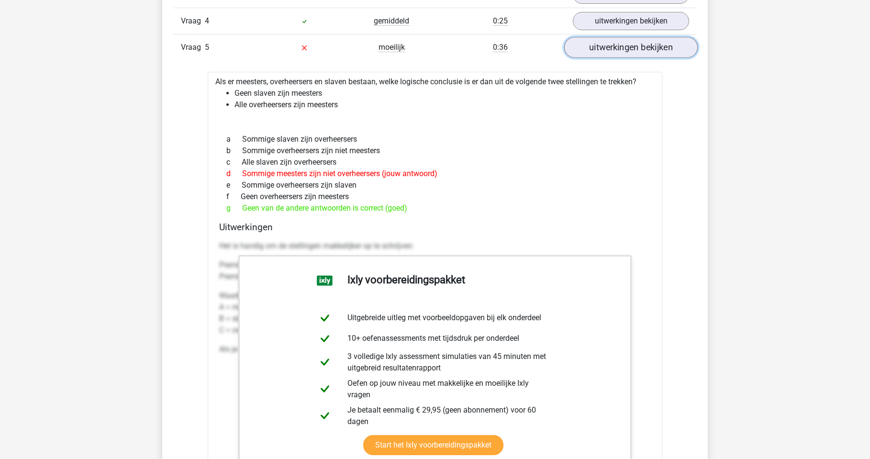
click at [616, 50] on link "uitwerkingen bekijken" at bounding box center [631, 47] width 134 height 21
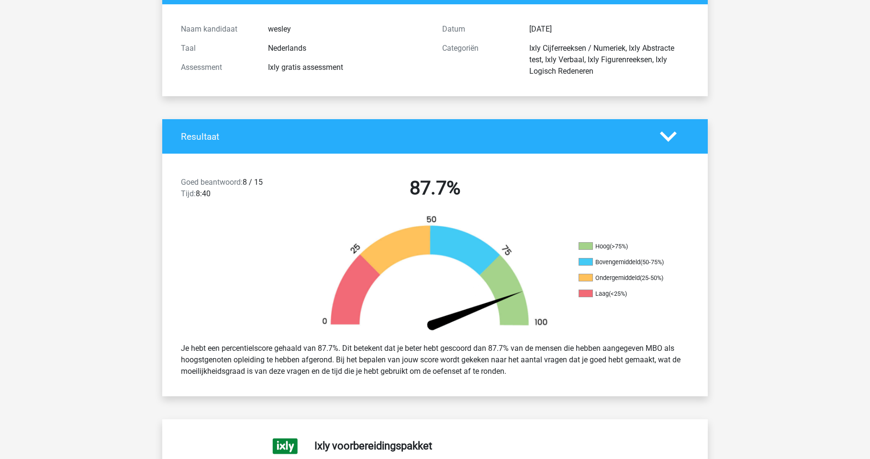
scroll to position [96, 0]
